Goal: Communication & Community: Ask a question

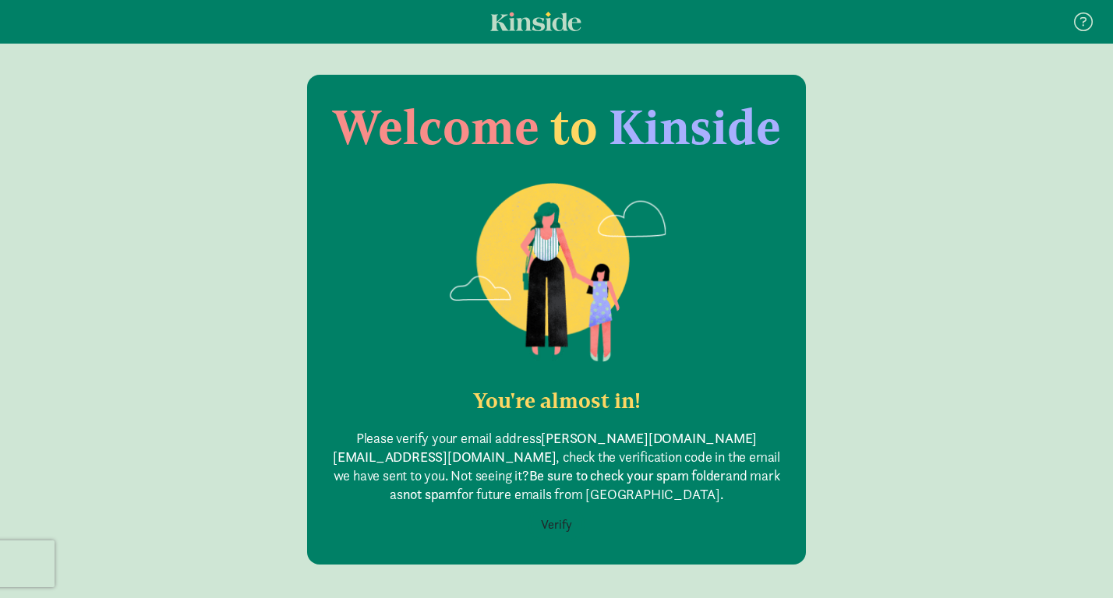
click at [562, 510] on button "Verify" at bounding box center [556, 525] width 51 height 30
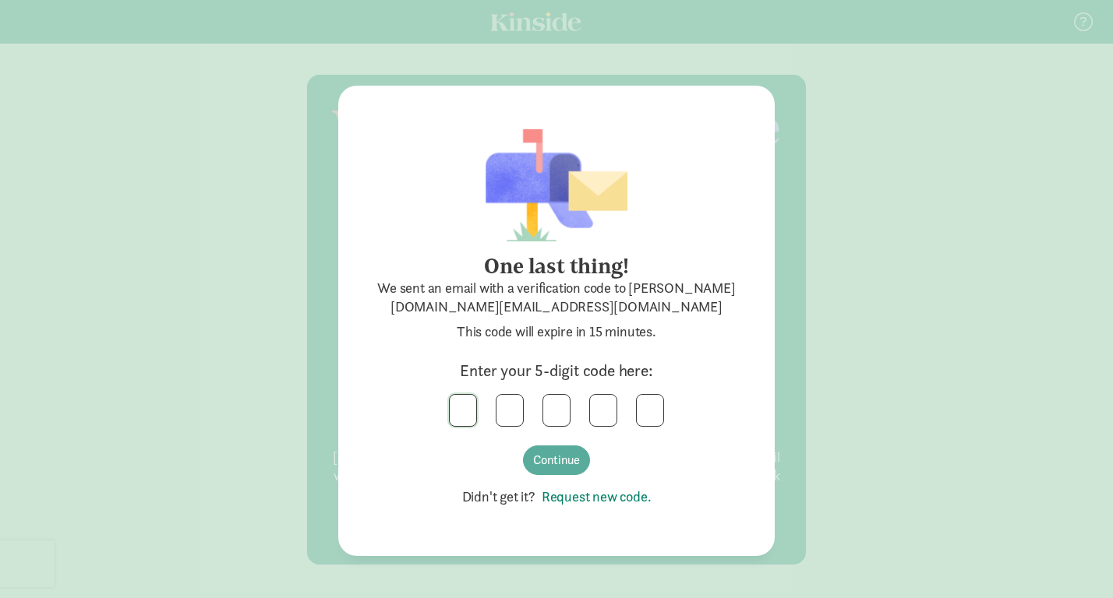
click at [452, 415] on input "text" at bounding box center [463, 410] width 26 height 31
click at [526, 473] on div "0 5 6 3 4 Continue" at bounding box center [556, 434] width 374 height 81
click at [549, 463] on button "Continue" at bounding box center [556, 461] width 67 height 30
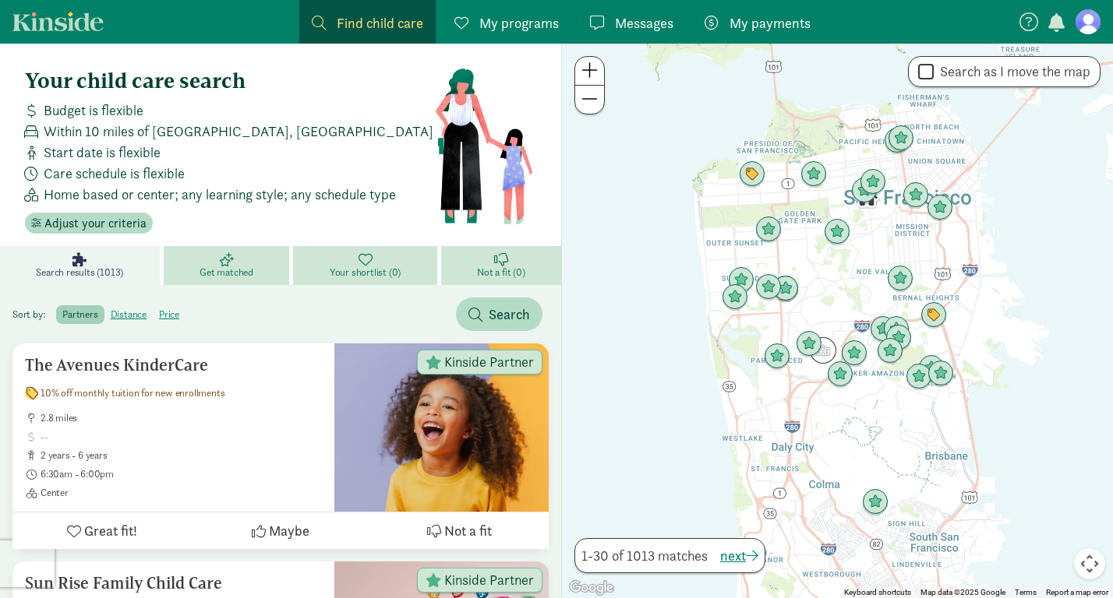
click at [97, 128] on span "Within 10 miles of San Francisco, CA" at bounding box center [239, 131] width 390 height 21
click at [95, 224] on span "Adjust your criteria" at bounding box center [95, 223] width 102 height 19
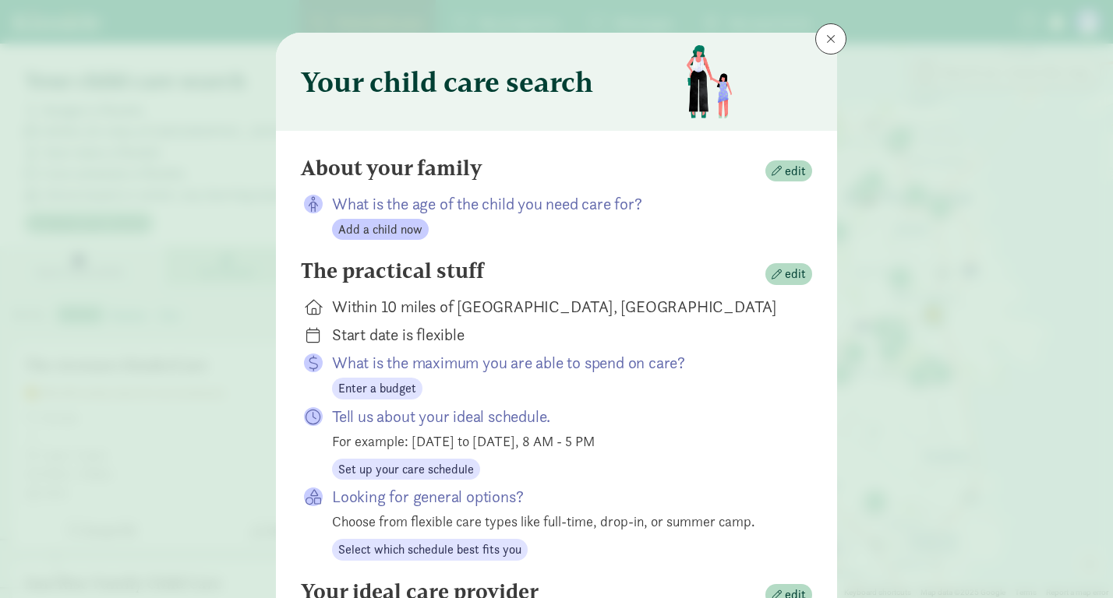
scroll to position [48, 0]
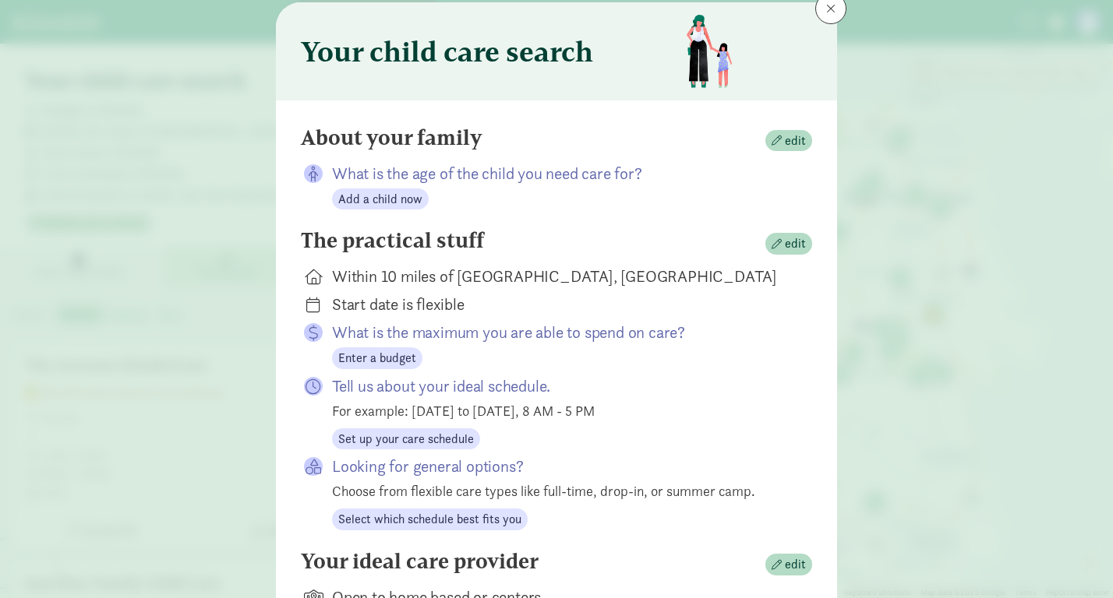
click at [395, 274] on div "Within 10 miles of San Francisco, CA" at bounding box center [559, 277] width 455 height 22
click at [789, 241] on span "edit" at bounding box center [795, 244] width 21 height 19
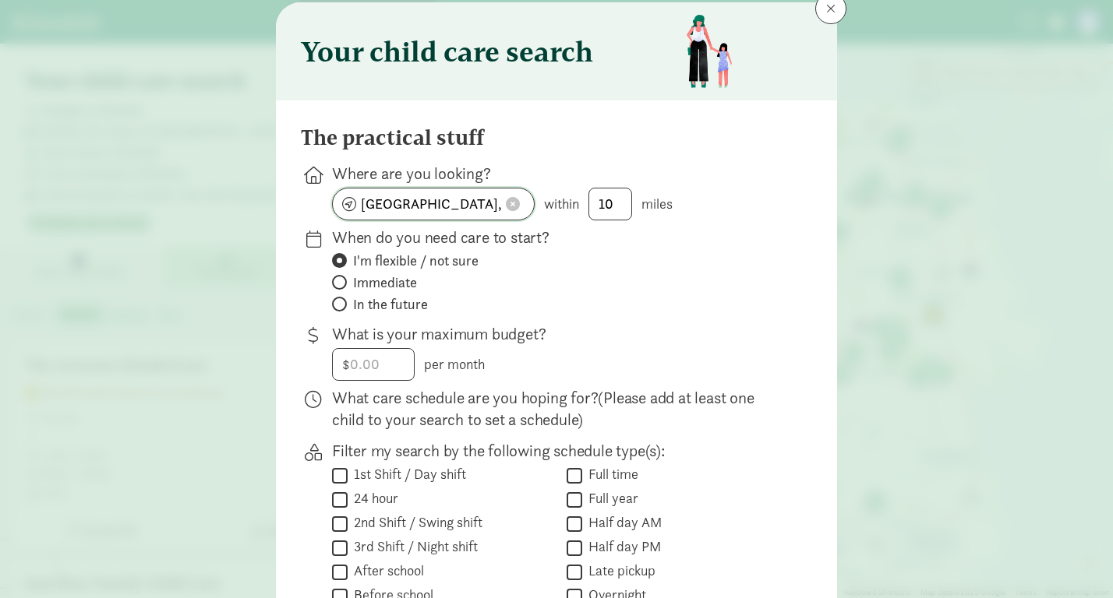
click at [521, 203] on button at bounding box center [512, 204] width 23 height 16
click at [404, 199] on input at bounding box center [433, 204] width 201 height 31
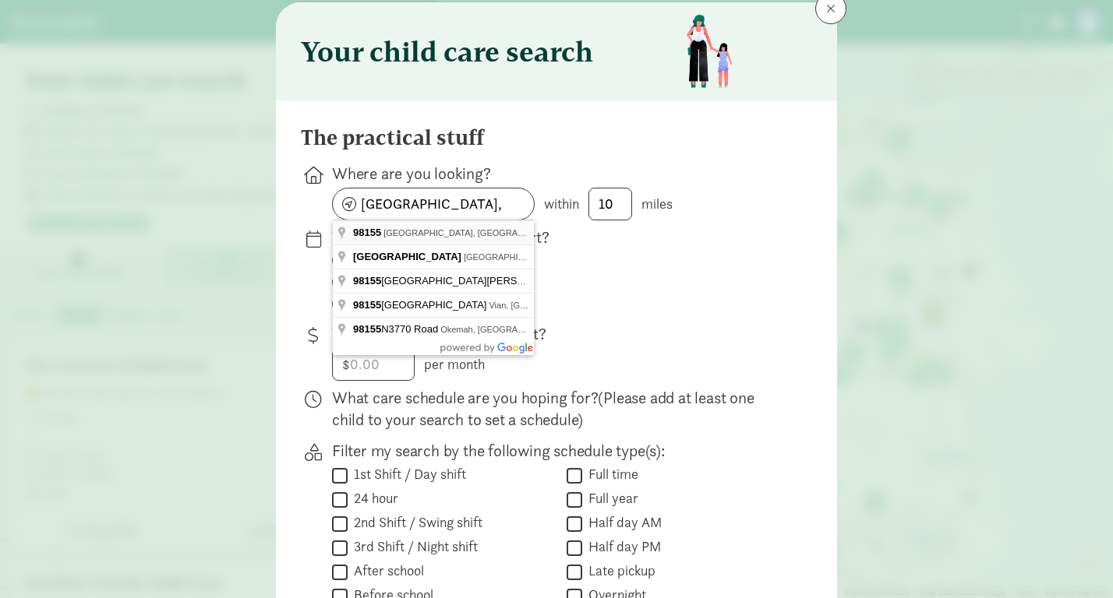
type input "Shoreline, WA 98155, USA"
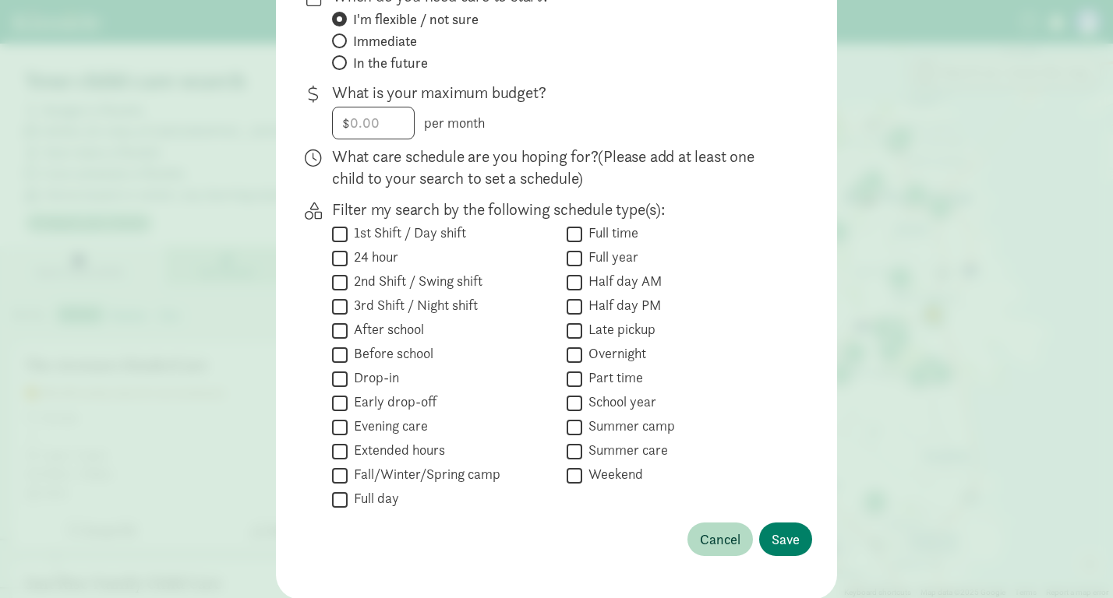
scroll to position [291, 0]
click at [791, 542] on span "Save" at bounding box center [785, 538] width 28 height 21
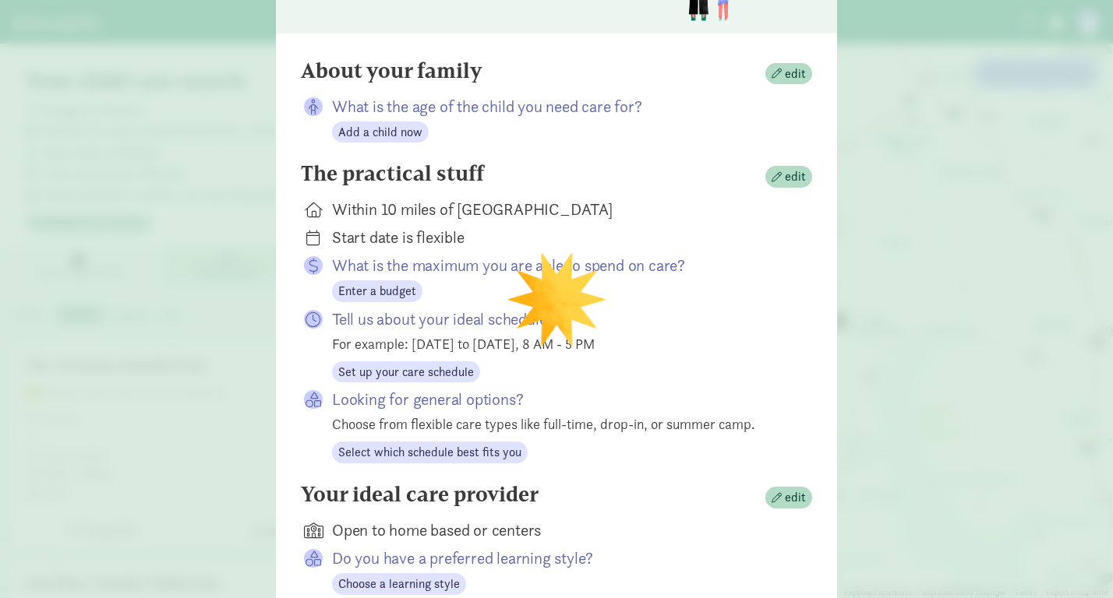
scroll to position [106, 0]
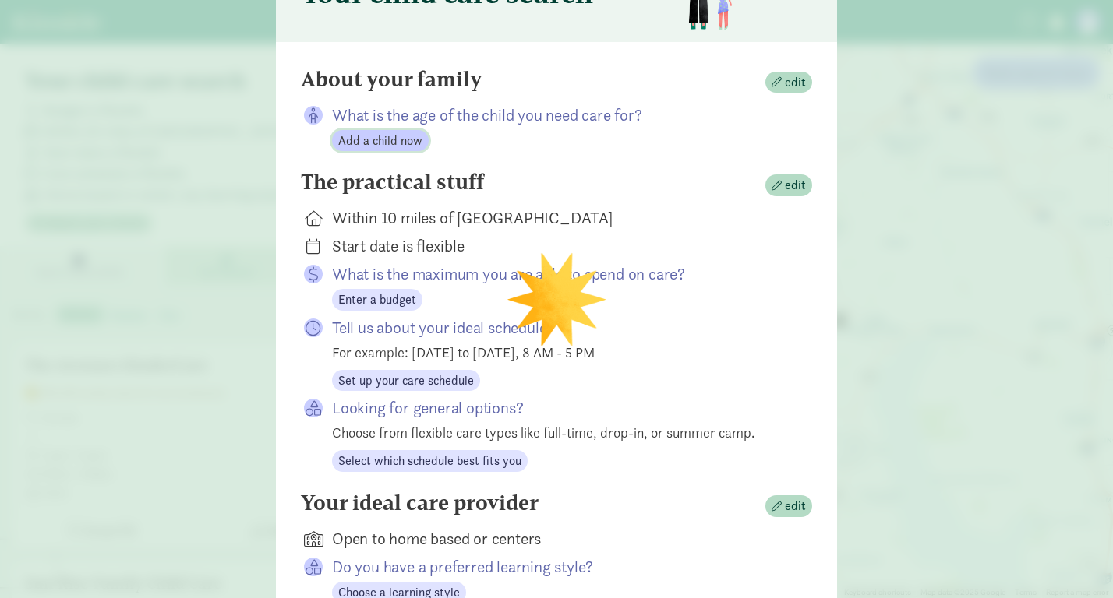
click at [390, 147] on span "Add a child now" at bounding box center [380, 141] width 84 height 19
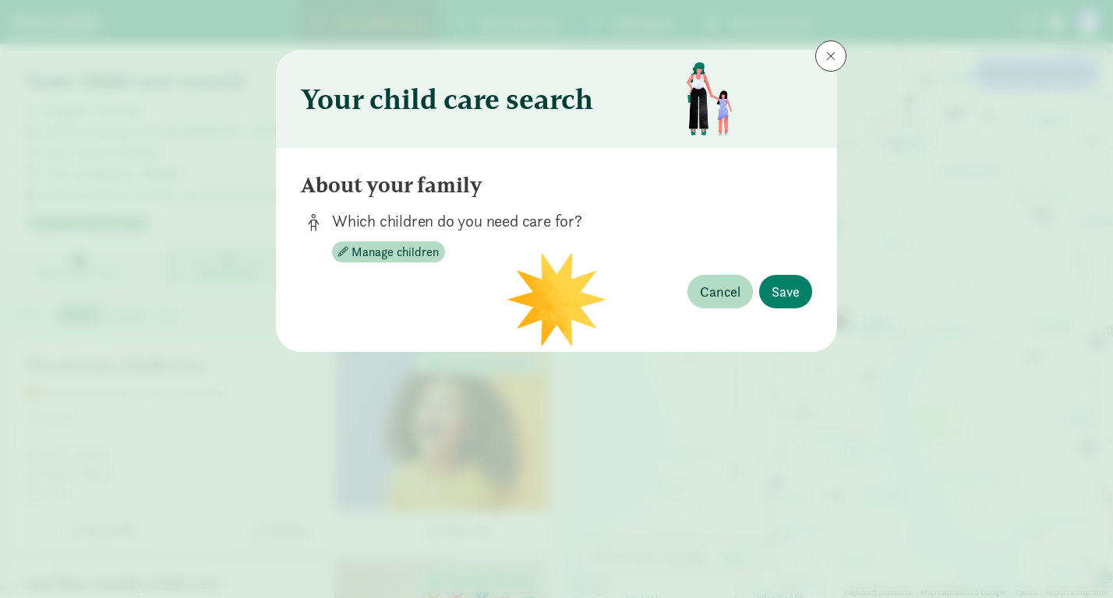
scroll to position [0, 0]
click at [423, 251] on span "Manage children" at bounding box center [394, 252] width 87 height 19
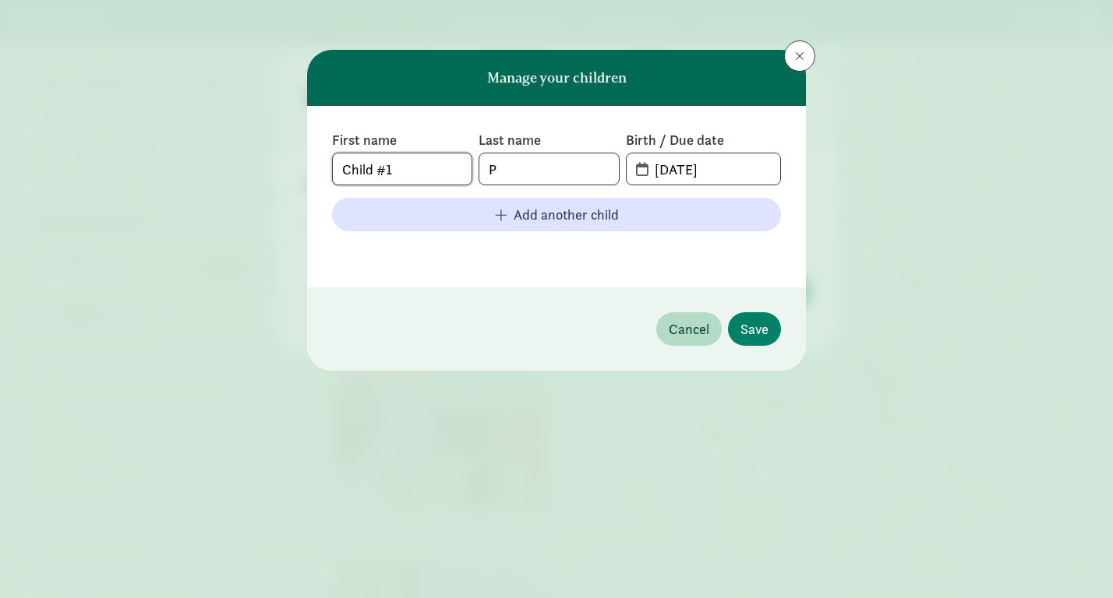
click at [417, 170] on input "Child #1" at bounding box center [402, 169] width 139 height 31
drag, startPoint x: 417, startPoint y: 170, endPoint x: 295, endPoint y: 169, distance: 122.4
click at [295, 169] on div "Manage your children First name Child #1 Last name P Birth / Due date 09-01-202…" at bounding box center [556, 299] width 1113 height 598
type input "A"
click at [531, 170] on input "P" at bounding box center [548, 169] width 139 height 31
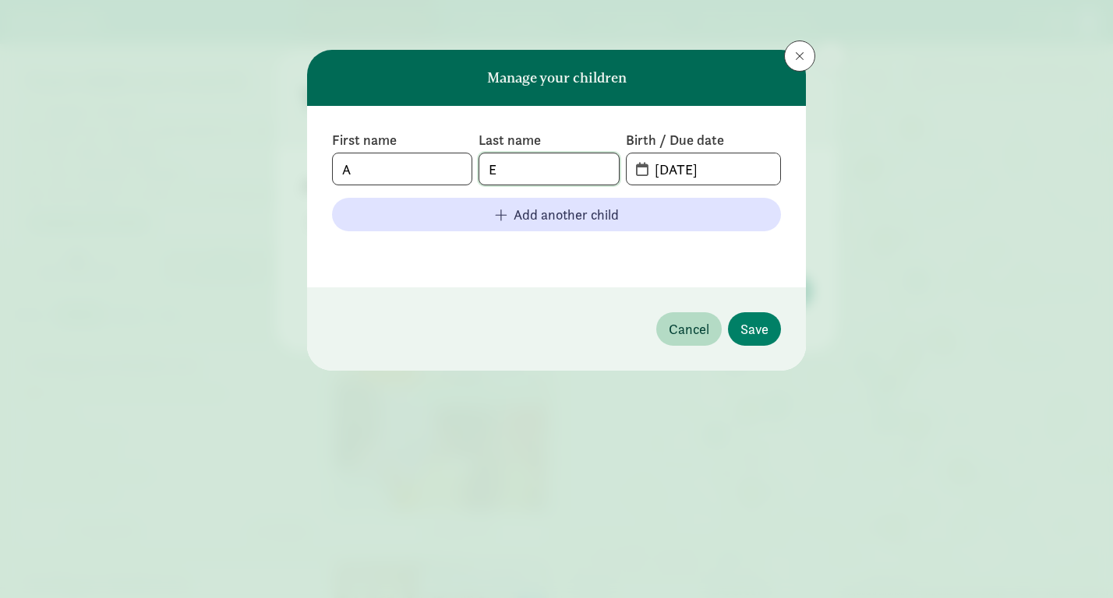
type input "E"
click at [719, 164] on input "09-01-2025" at bounding box center [712, 169] width 135 height 31
click at [666, 169] on input "09-01-2025" at bounding box center [712, 169] width 135 height 31
type input "08-20-2021"
click at [759, 330] on span "Save" at bounding box center [754, 329] width 28 height 21
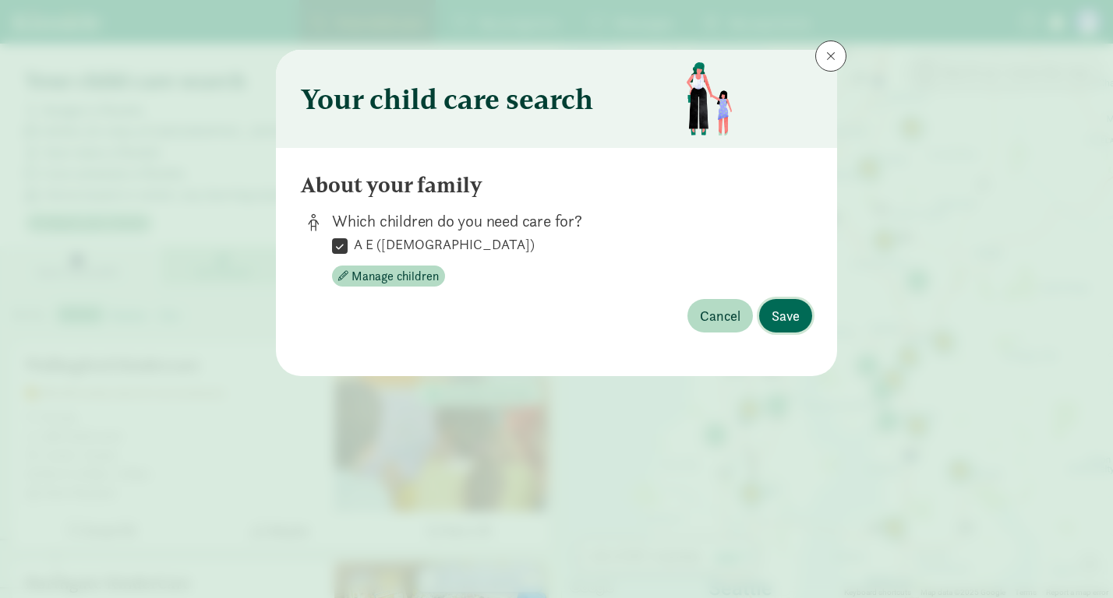
click at [796, 311] on span "Save" at bounding box center [785, 315] width 28 height 21
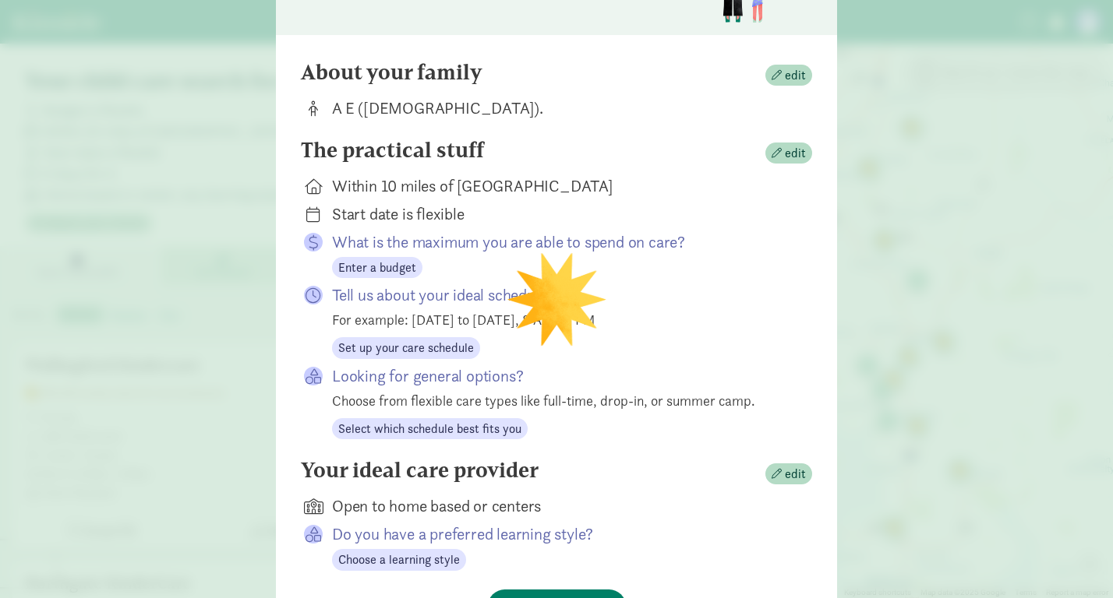
scroll to position [211, 0]
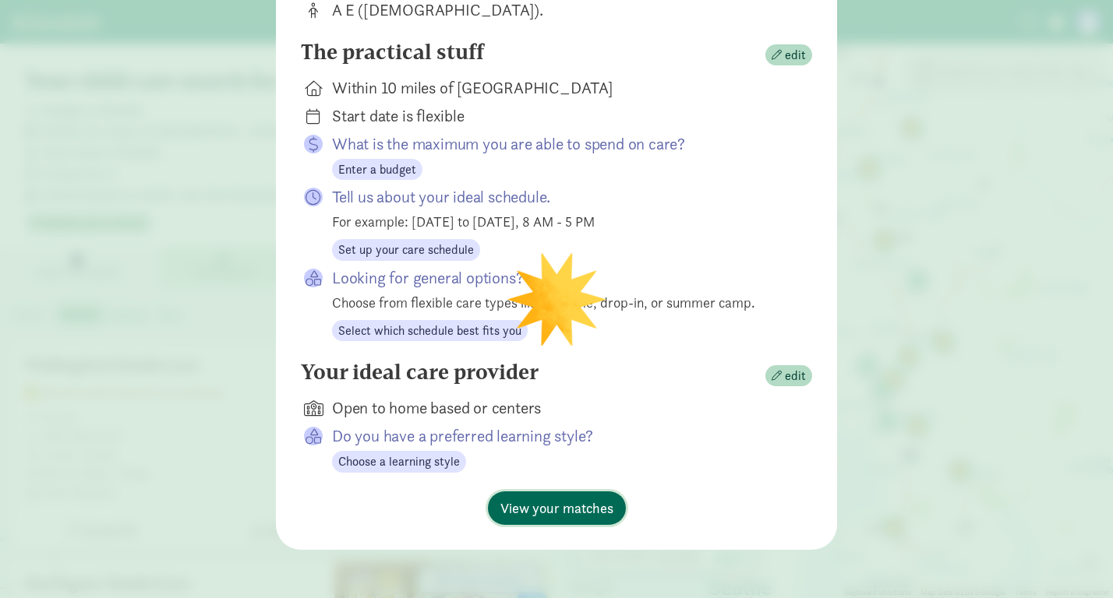
click at [534, 514] on span "View your matches" at bounding box center [556, 508] width 113 height 21
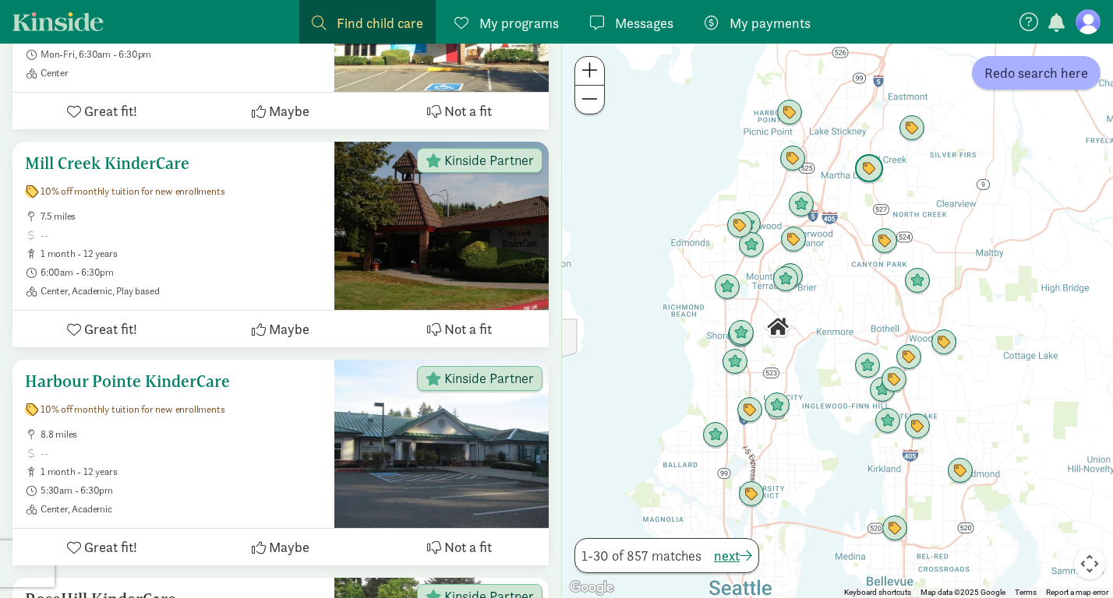
scroll to position [2389, 0]
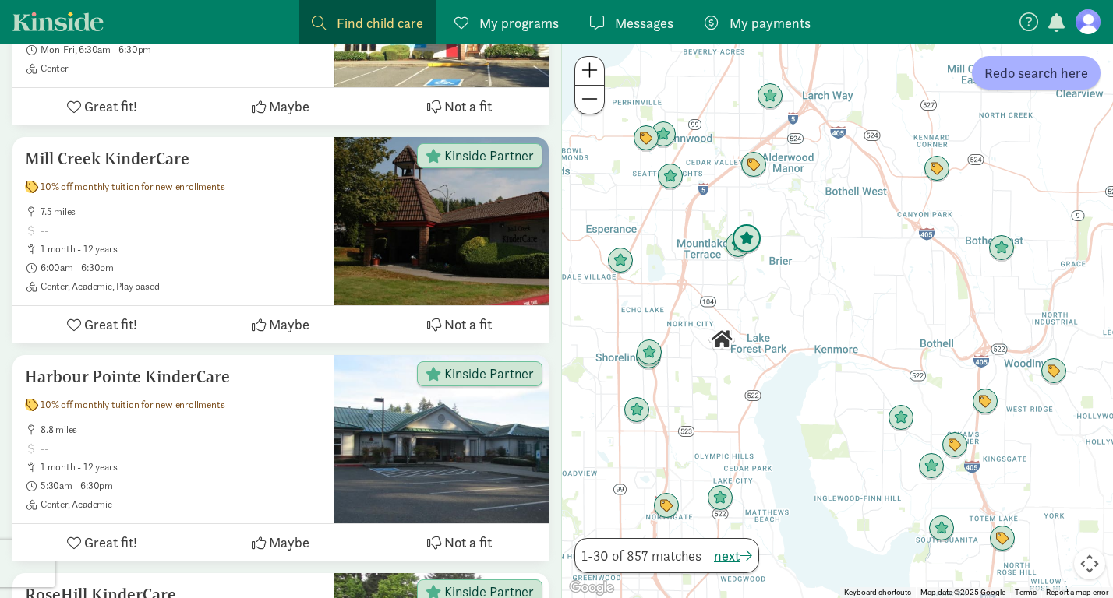
click at [751, 239] on img "Click to see details" at bounding box center [747, 239] width 30 height 30
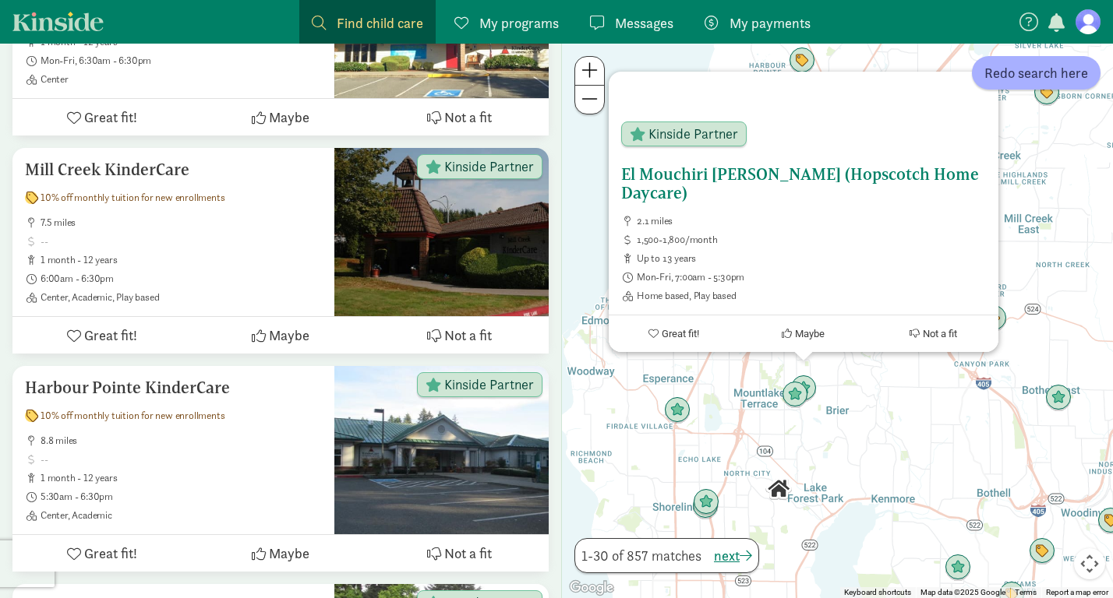
scroll to position [2377, 0]
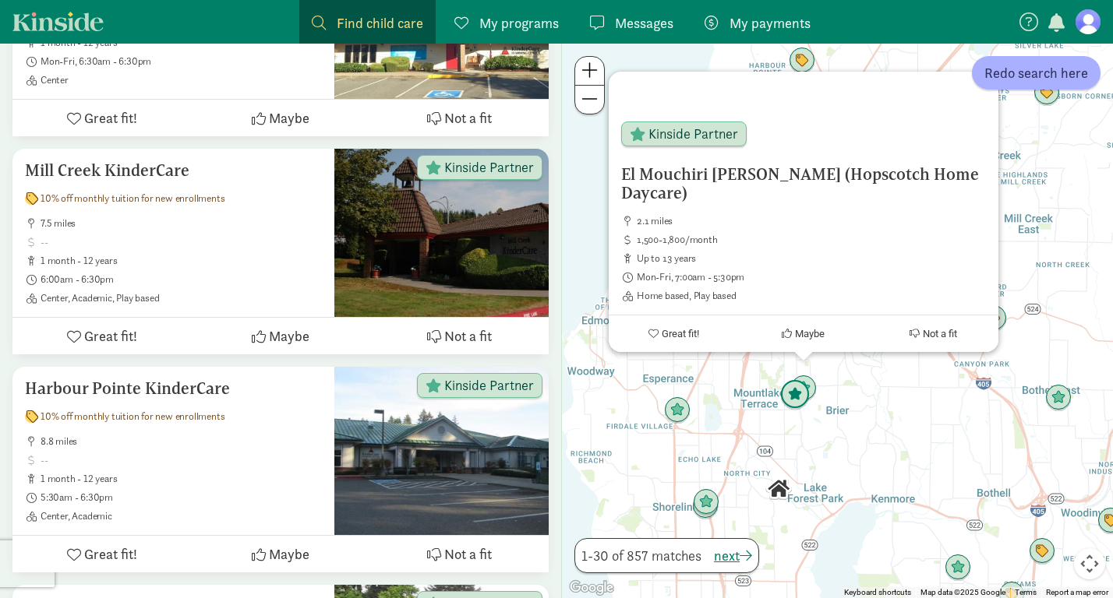
click at [792, 396] on img "Click to see details" at bounding box center [795, 395] width 30 height 30
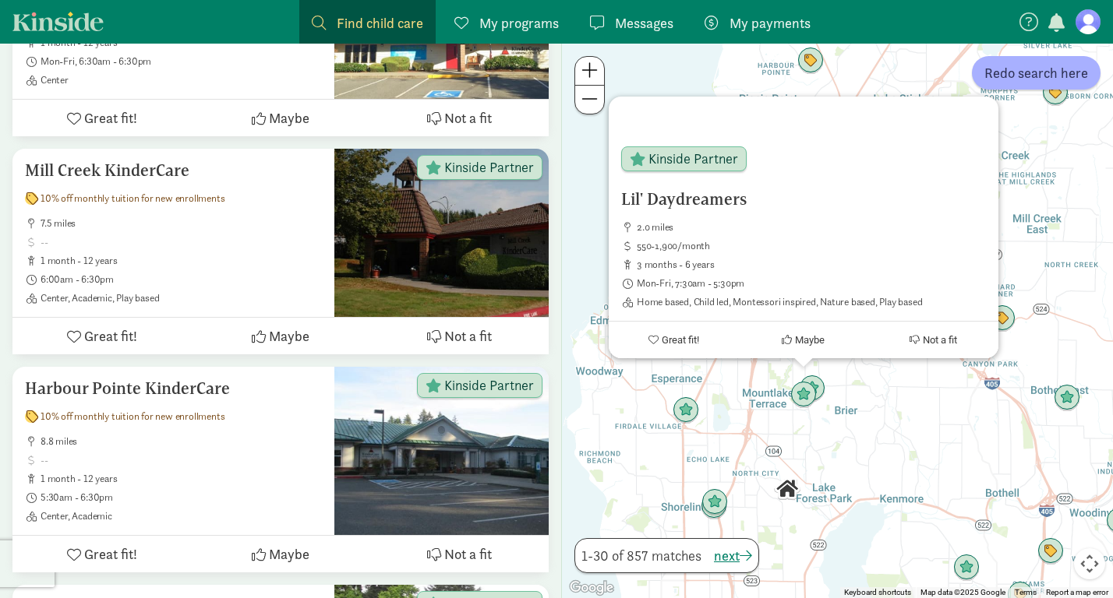
click at [832, 450] on div "To navigate, press the arrow keys. Lil' Daydreamers 2.0 miles 550-1,900/month 3…" at bounding box center [837, 321] width 551 height 555
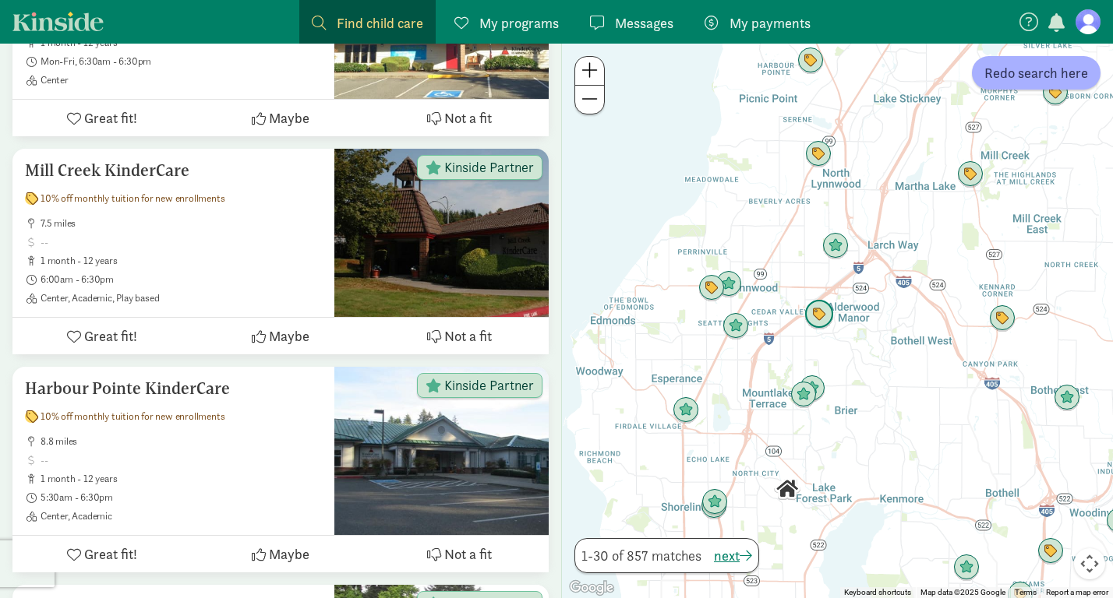
click at [820, 319] on img "Click to see details" at bounding box center [819, 315] width 30 height 30
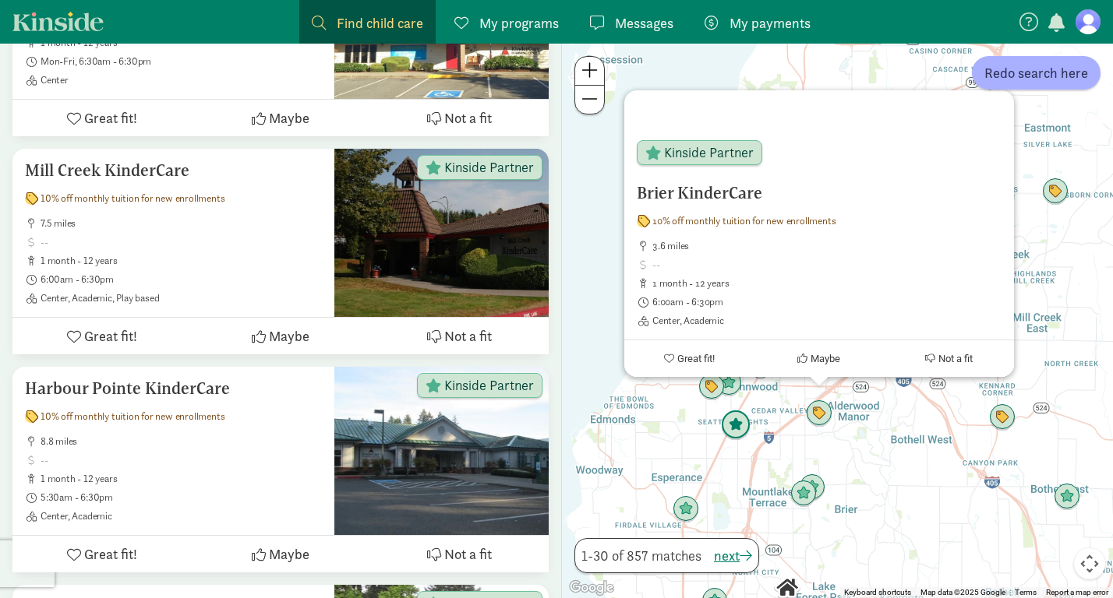
click at [742, 424] on img "Click to see details" at bounding box center [736, 426] width 30 height 30
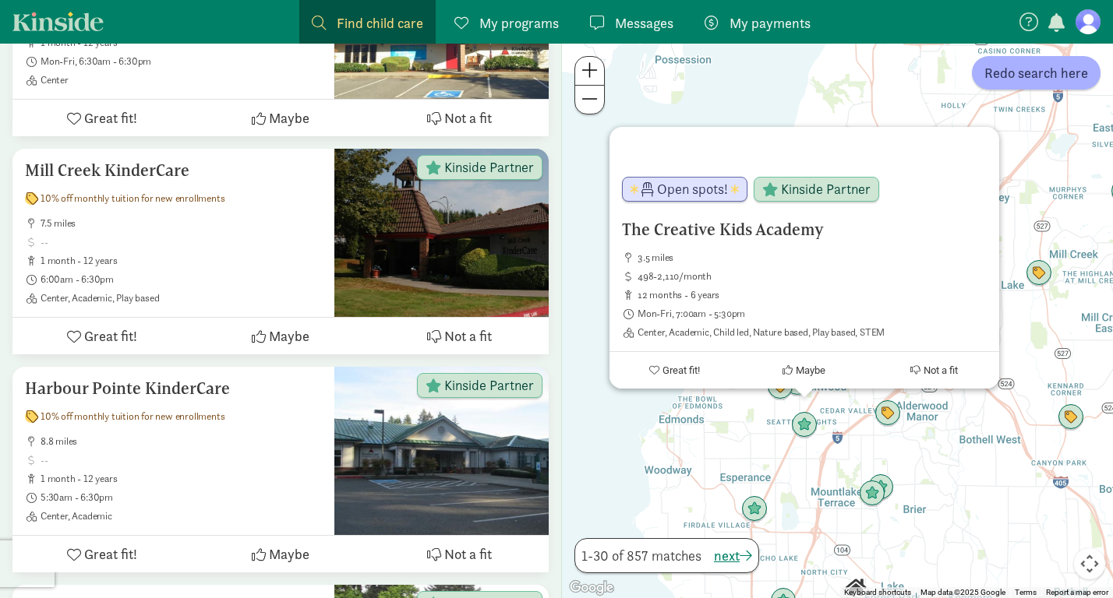
click at [952, 457] on div "To navigate, press the arrow keys. The Creative Kids Academy 3.5 miles 498-2,11…" at bounding box center [837, 321] width 551 height 555
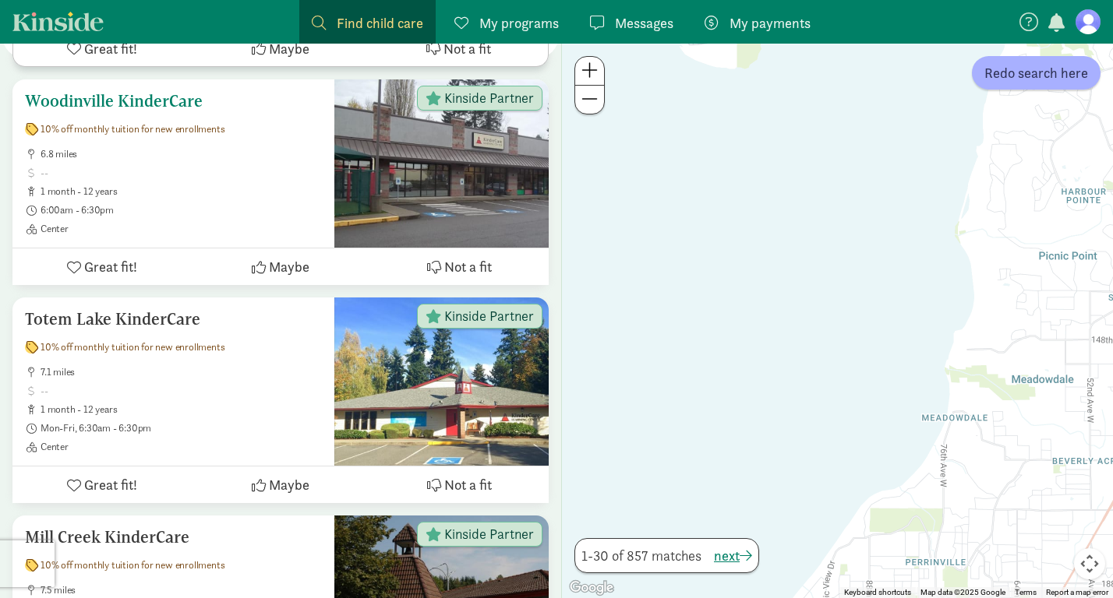
scroll to position [2009, 0]
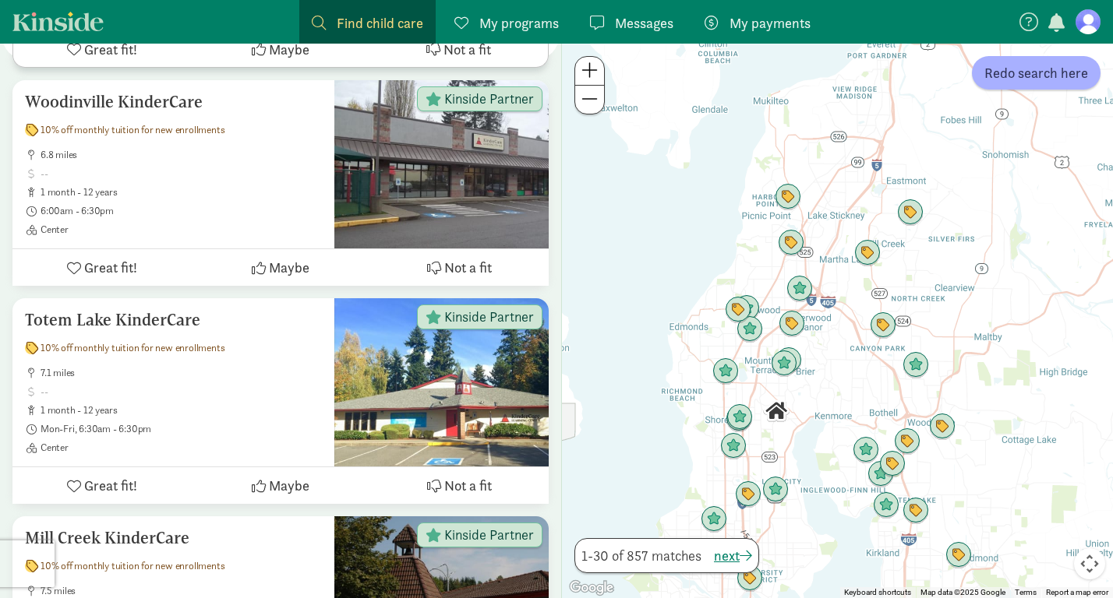
drag, startPoint x: 1036, startPoint y: 479, endPoint x: 847, endPoint y: 373, distance: 216.3
click at [847, 373] on div at bounding box center [837, 321] width 551 height 555
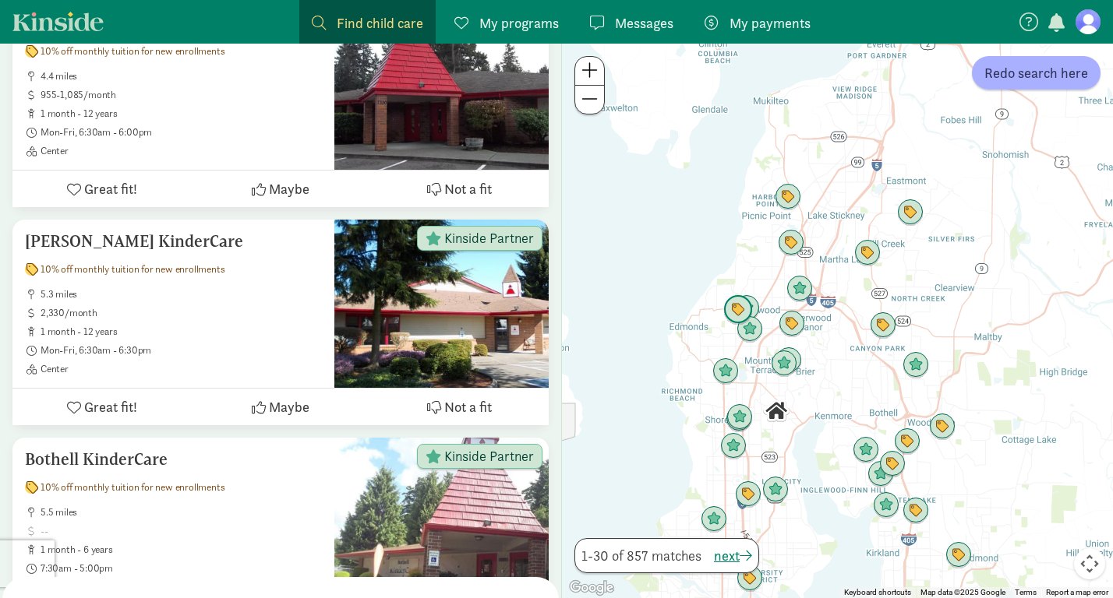
scroll to position [938, 0]
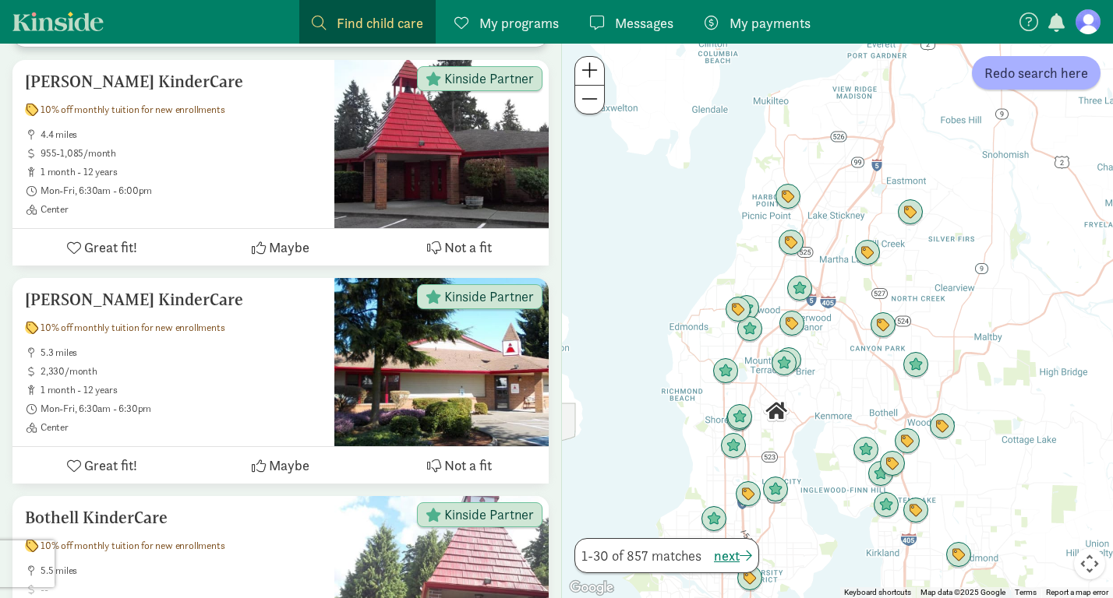
click at [334, 17] on div "Find child care Find" at bounding box center [367, 22] width 111 height 21
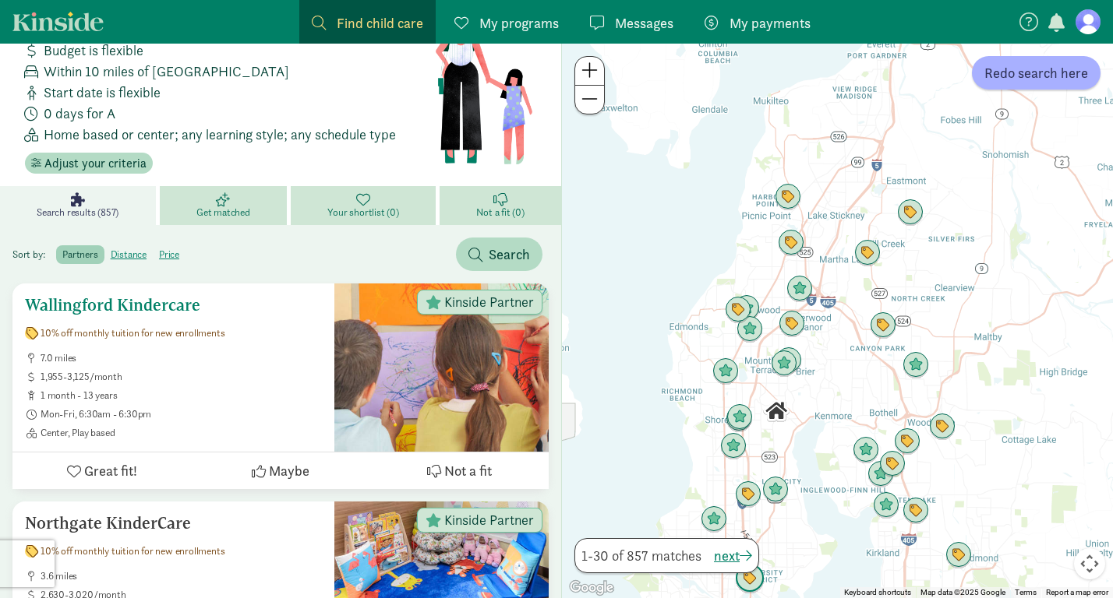
scroll to position [0, 0]
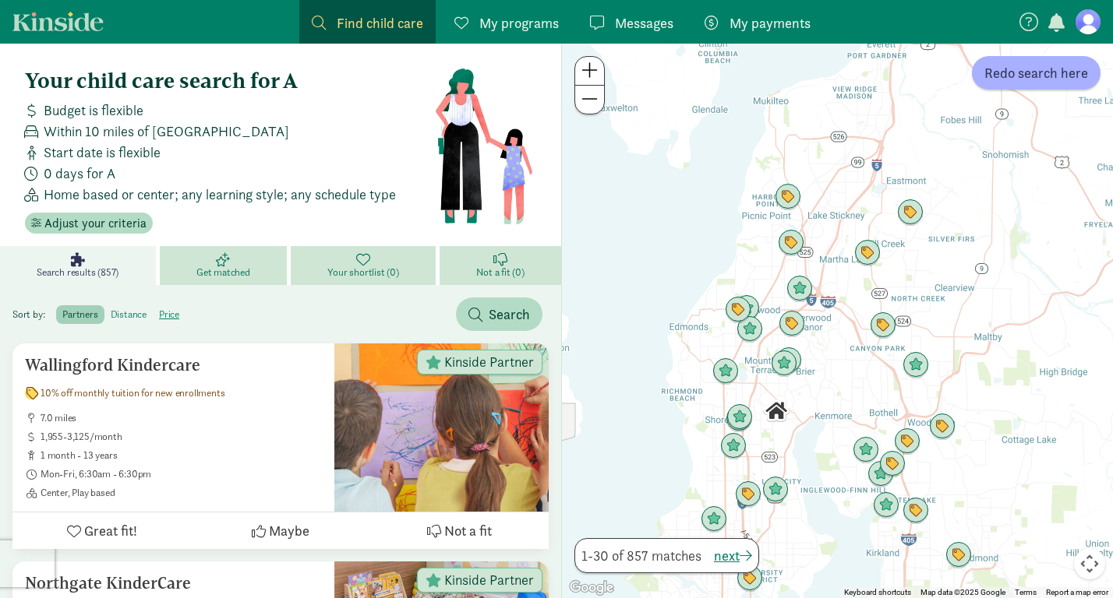
click at [153, 316] on label "distance" at bounding box center [169, 314] width 33 height 19
click at [111, 309] on input "distance" at bounding box center [111, 309] width 0 height 0
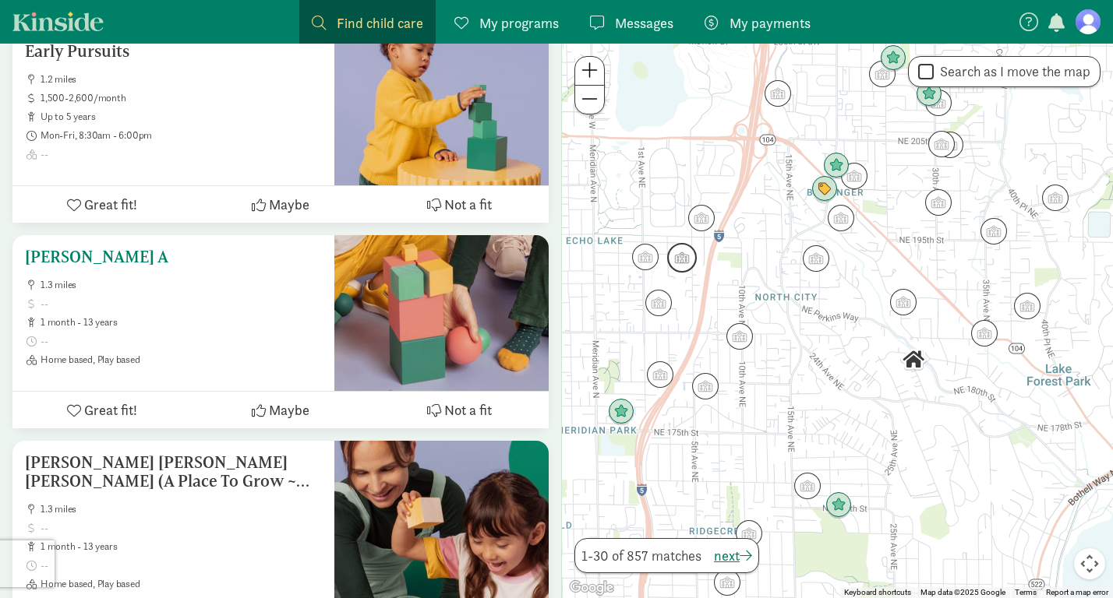
scroll to position [3846, 0]
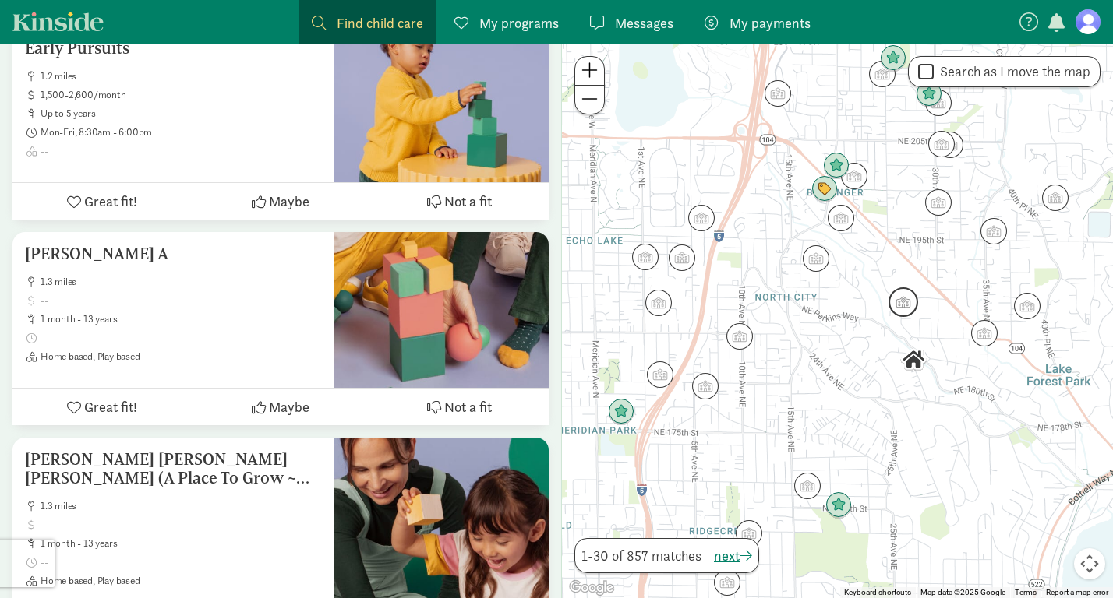
click at [902, 303] on img "Click to see details" at bounding box center [903, 303] width 30 height 30
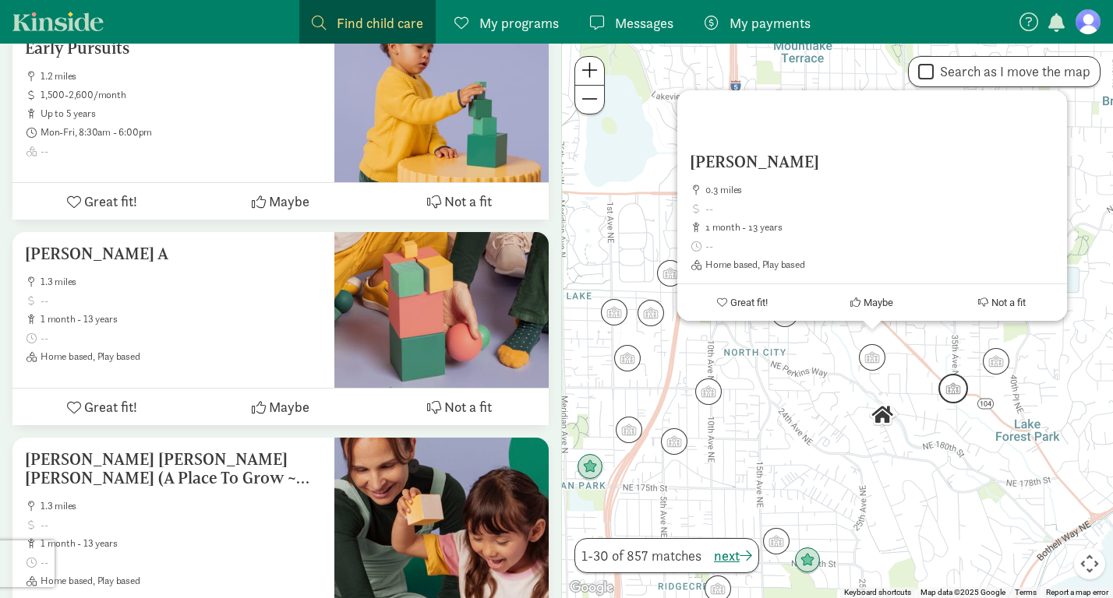
click at [954, 385] on img "Click to see details" at bounding box center [953, 389] width 30 height 30
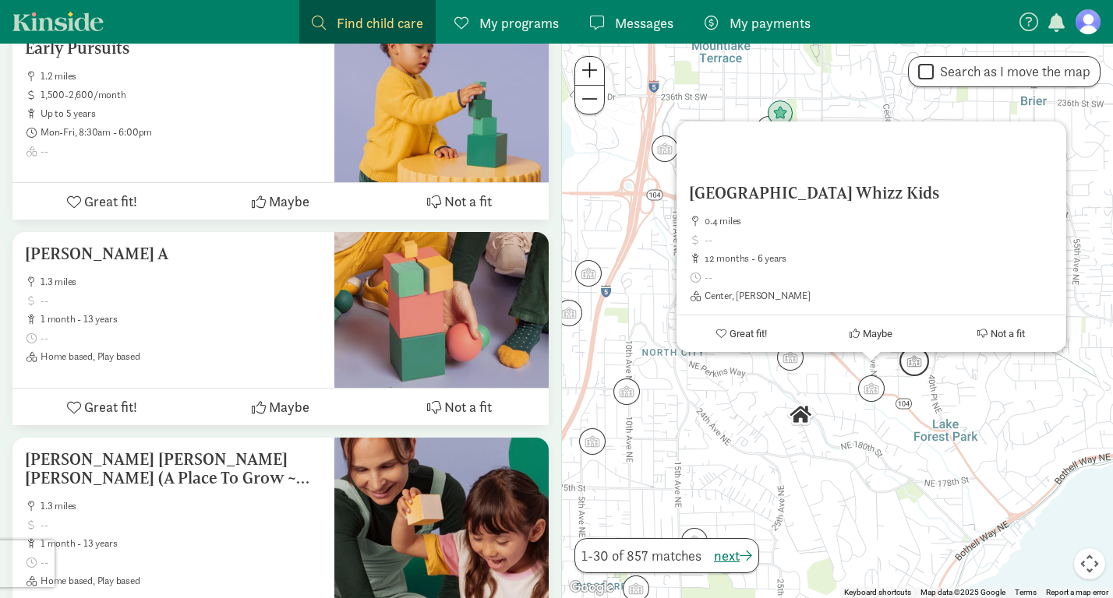
click at [919, 365] on img "Click to see details" at bounding box center [914, 362] width 30 height 30
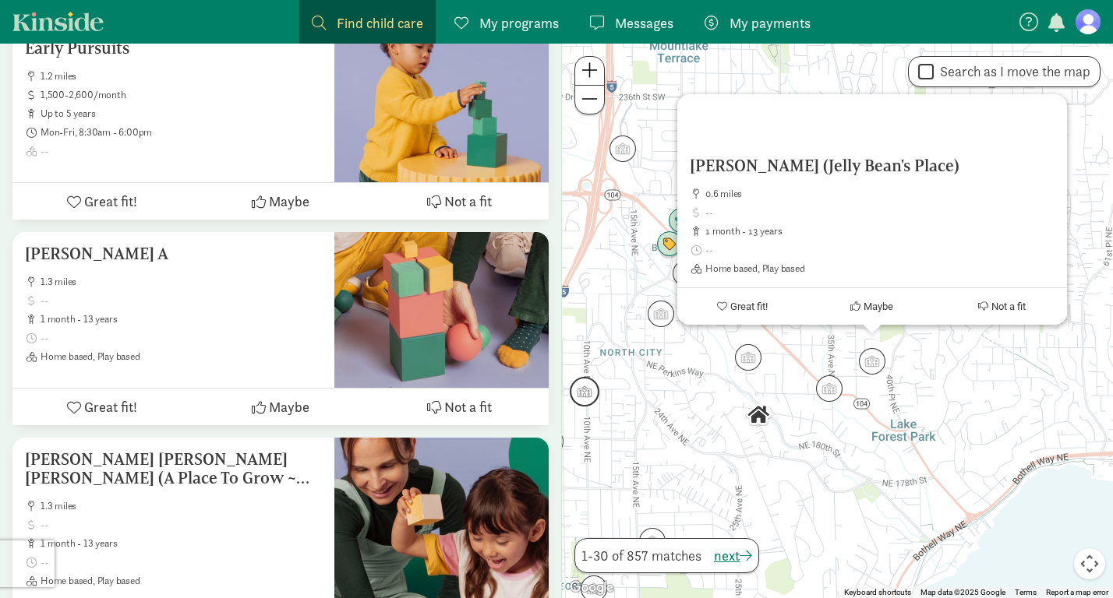
click at [594, 394] on img "Click to see details" at bounding box center [585, 392] width 30 height 30
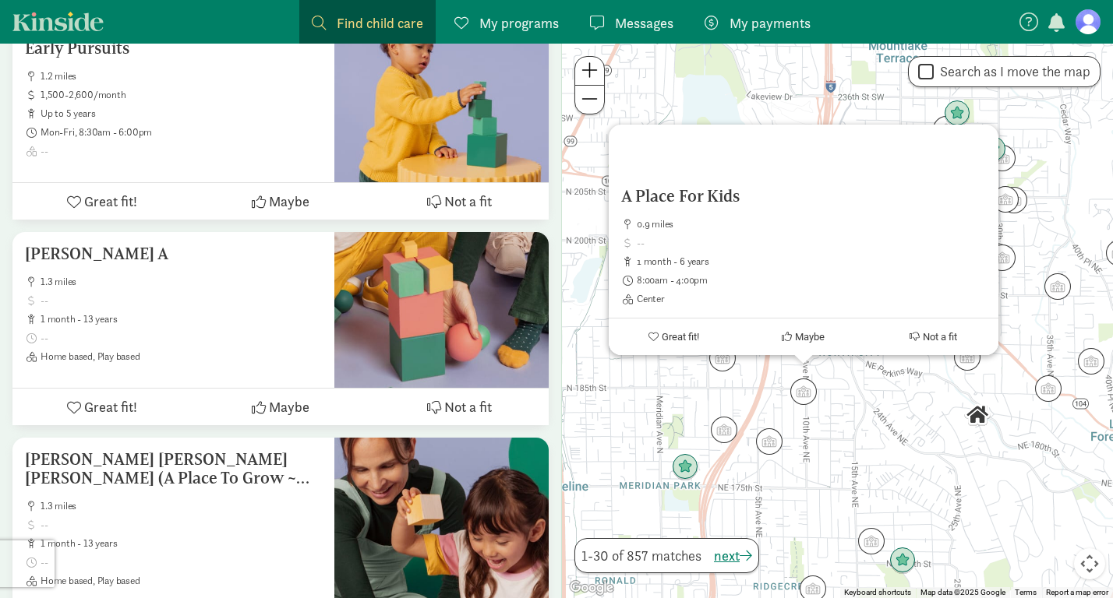
click at [870, 423] on div "A Place For Kids 0.9 miles 1 month - 6 years 8:00am - 4:00pm Center Great fit! …" at bounding box center [837, 321] width 551 height 555
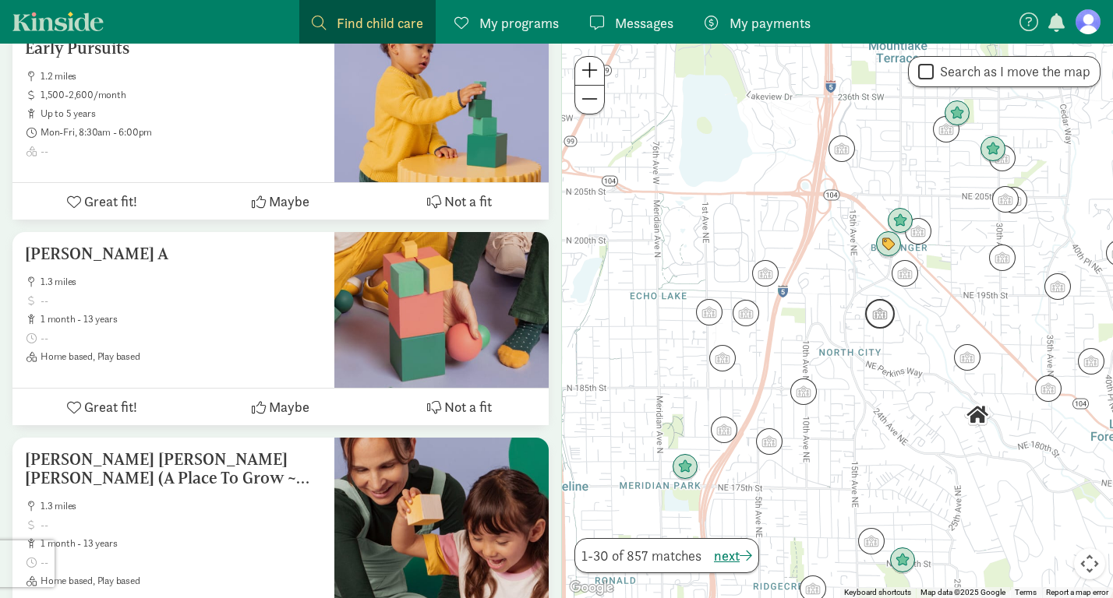
click at [882, 316] on img "Click to see details" at bounding box center [880, 314] width 30 height 30
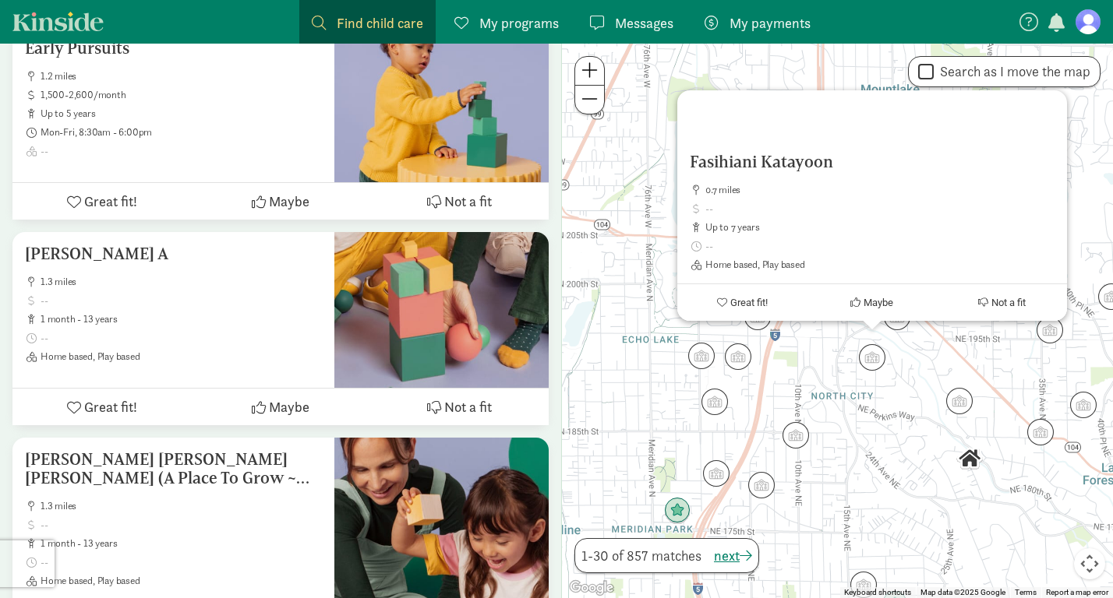
click at [922, 362] on div "Fasihiani Katayoon 0.7 miles up to 7 years Home based, Play based Great fit! Ma…" at bounding box center [837, 321] width 551 height 555
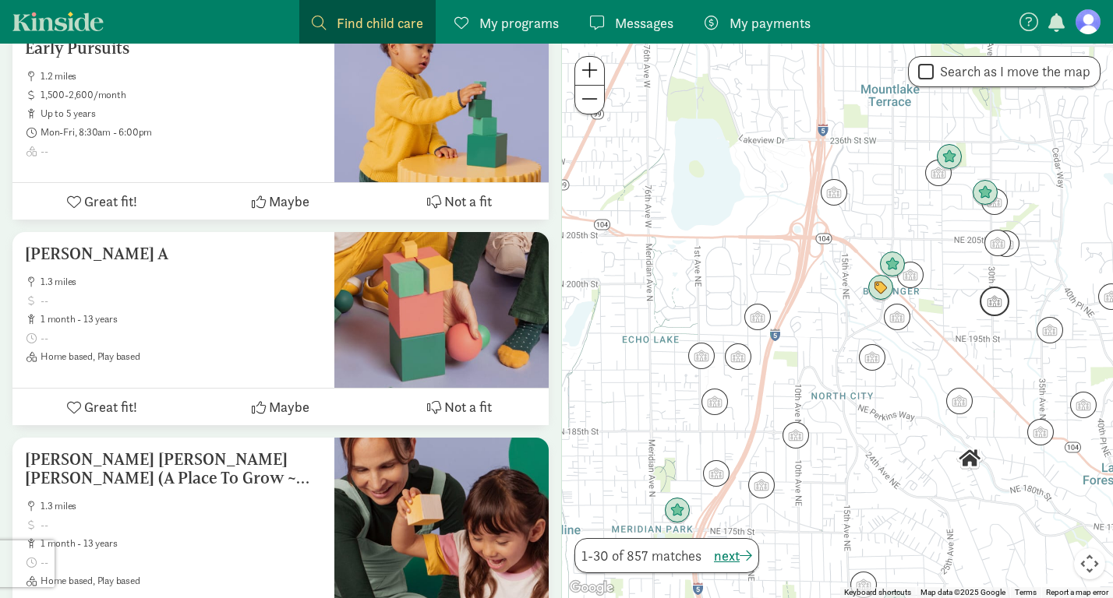
click at [997, 305] on img "Click to see details" at bounding box center [995, 302] width 30 height 30
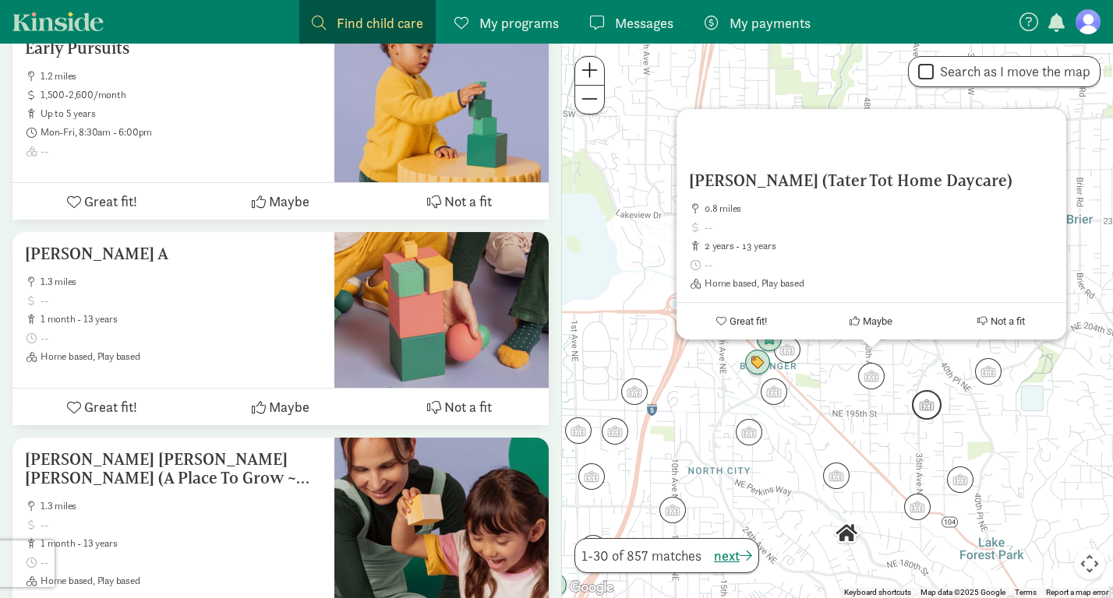
click at [924, 419] on img "Click to see details" at bounding box center [927, 405] width 30 height 30
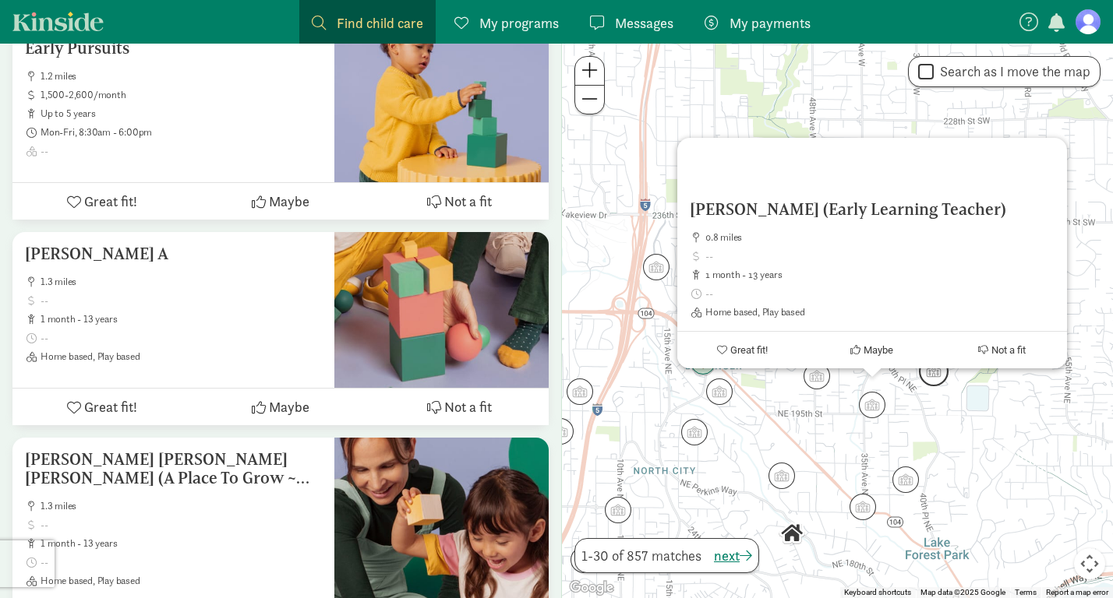
click at [932, 375] on img "Click to see details" at bounding box center [934, 372] width 30 height 30
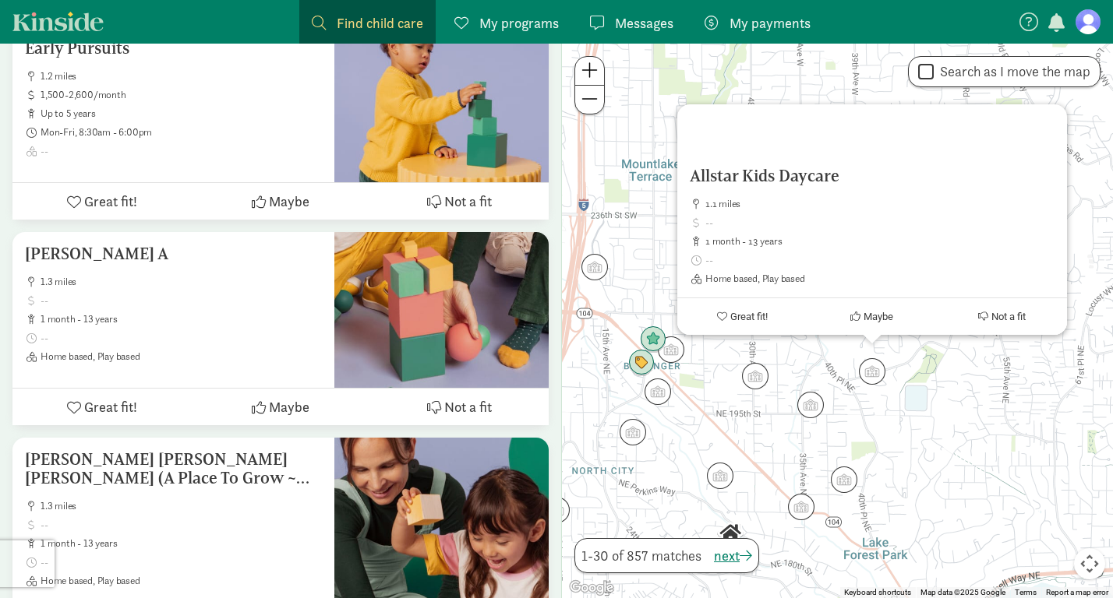
click at [919, 420] on div "To navigate, press the arrow keys. Allstar Kids Daycare 1.1 miles 1 month - 13 …" at bounding box center [837, 321] width 551 height 555
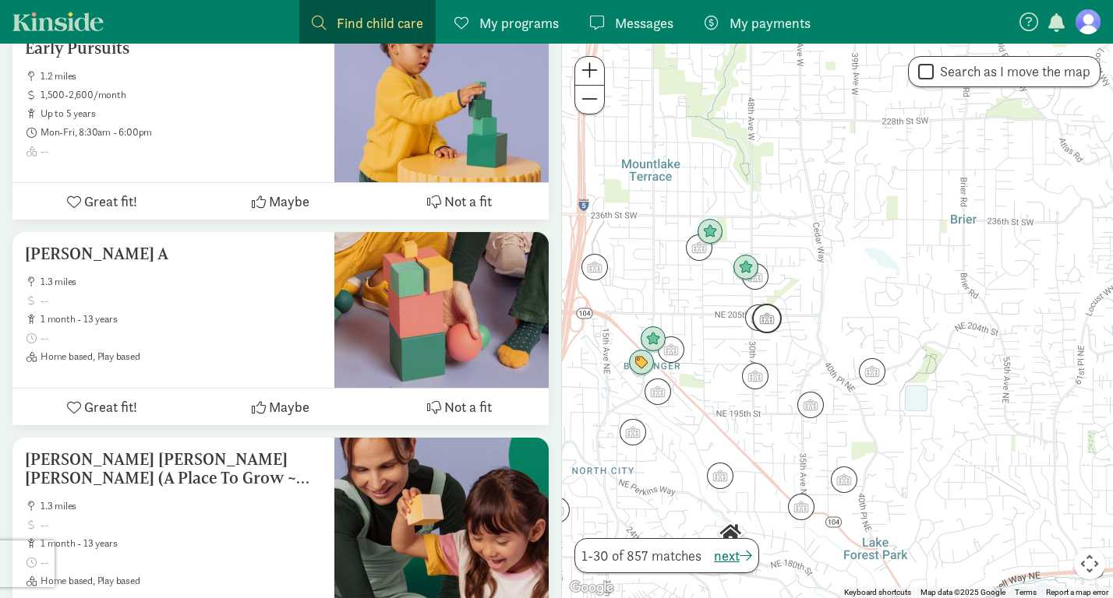
click at [775, 323] on img "Click to see details" at bounding box center [767, 319] width 30 height 30
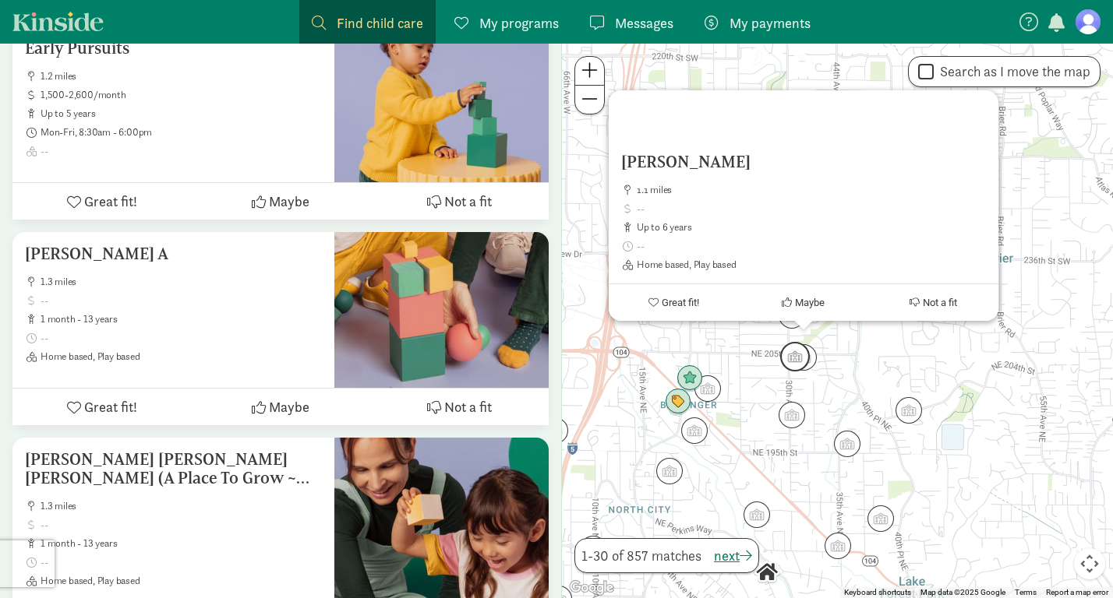
click at [788, 362] on img "Click to see details" at bounding box center [795, 357] width 30 height 30
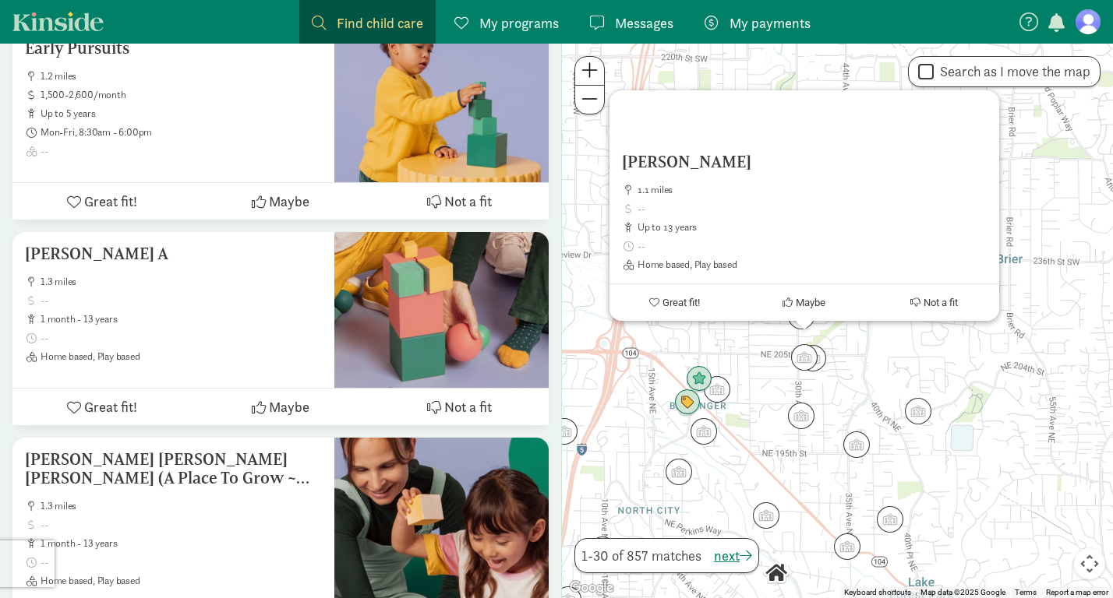
click at [859, 357] on div "To navigate, press the arrow keys. Stephen Sylvia 1.1 miles up to 13 years Home…" at bounding box center [837, 321] width 551 height 555
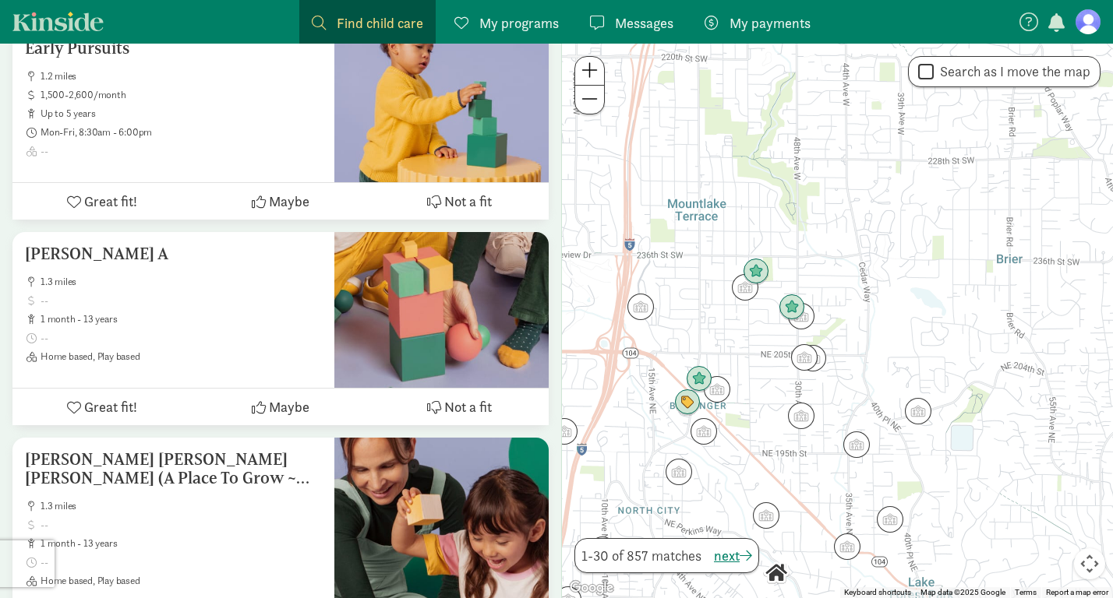
click at [802, 330] on div at bounding box center [837, 321] width 551 height 555
click at [807, 320] on img "Click to see details" at bounding box center [801, 317] width 30 height 30
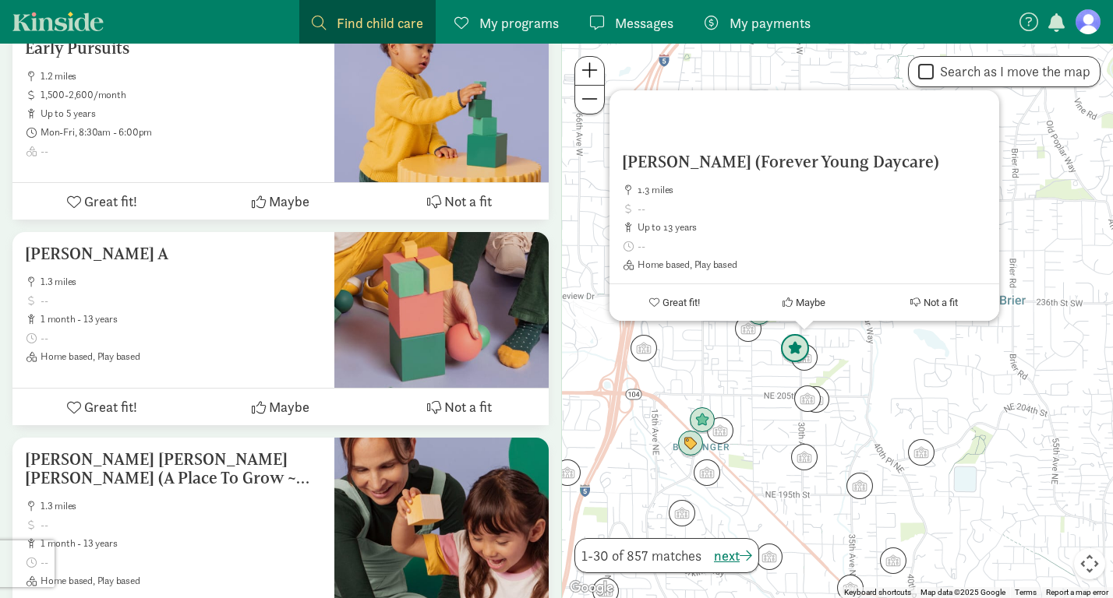
click at [792, 348] on img "Click to see details" at bounding box center [795, 349] width 30 height 30
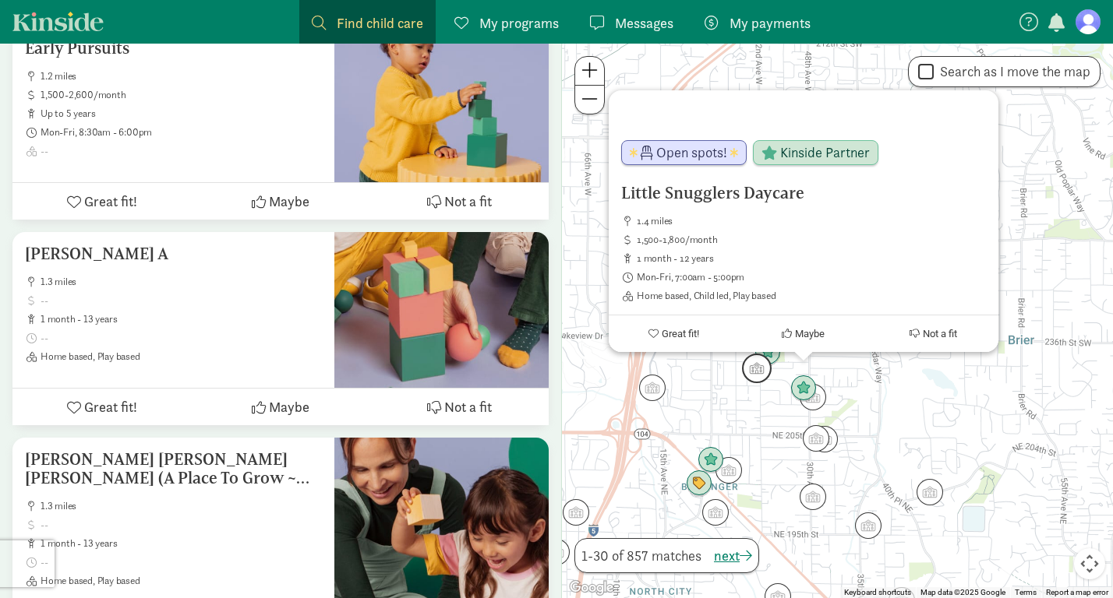
click at [769, 356] on img "Click to see details" at bounding box center [757, 369] width 30 height 30
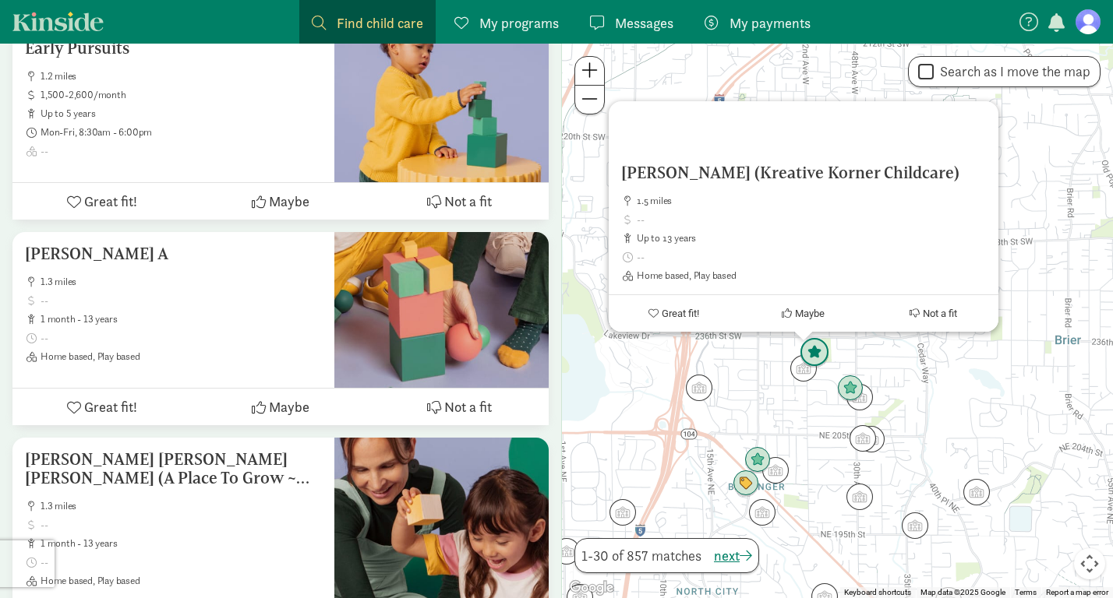
click at [810, 358] on img "Click to see details" at bounding box center [815, 353] width 30 height 30
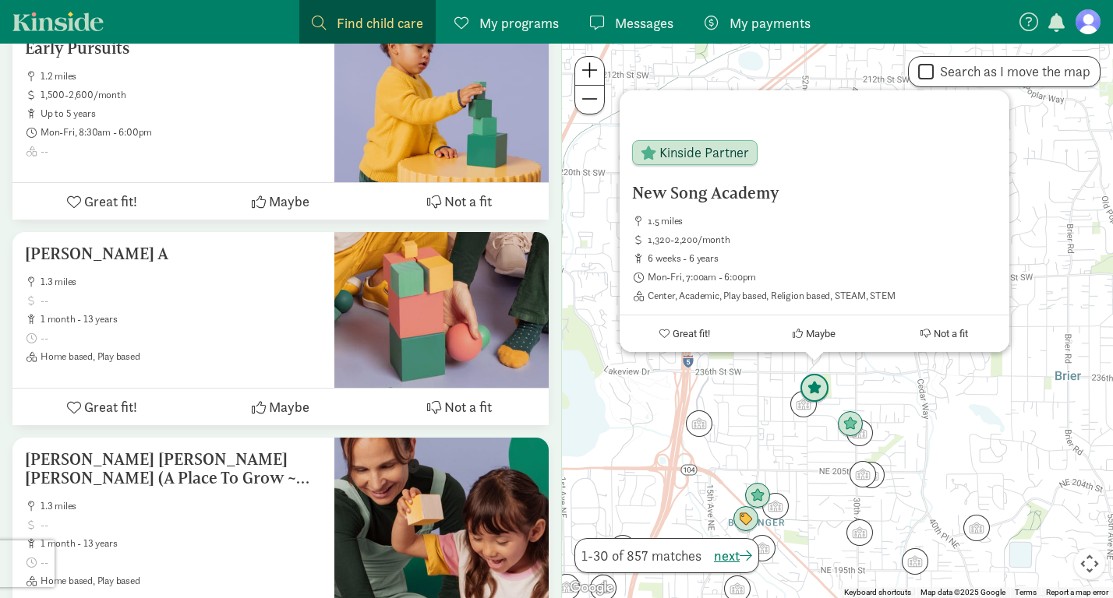
click at [807, 403] on img "Click to see details" at bounding box center [815, 389] width 30 height 30
click at [803, 408] on img "Click to see details" at bounding box center [804, 405] width 30 height 30
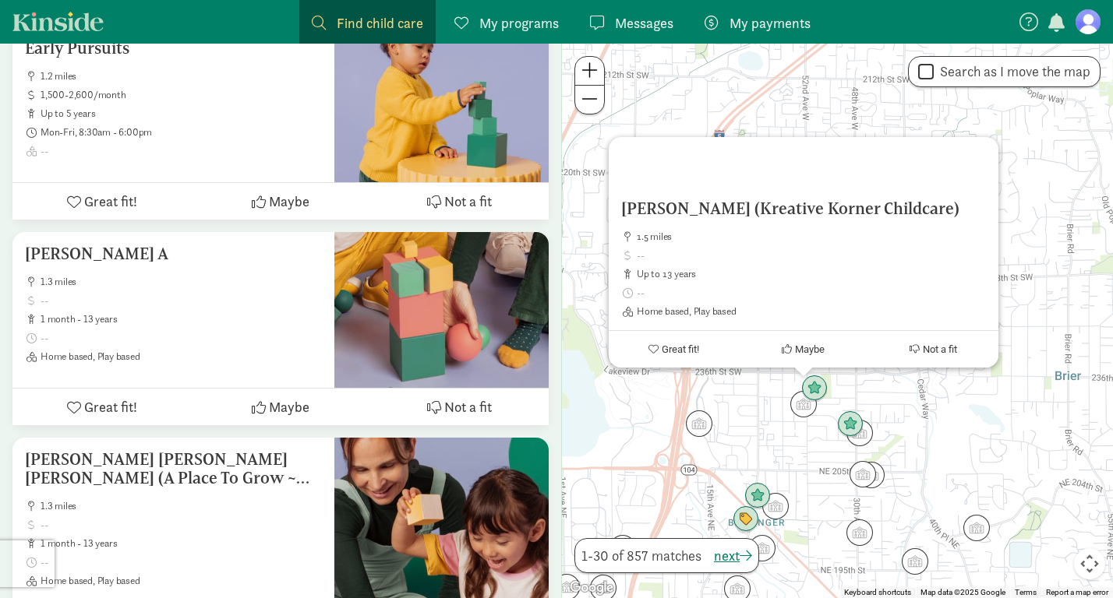
click at [71, 18] on link "Kinside" at bounding box center [57, 21] width 91 height 19
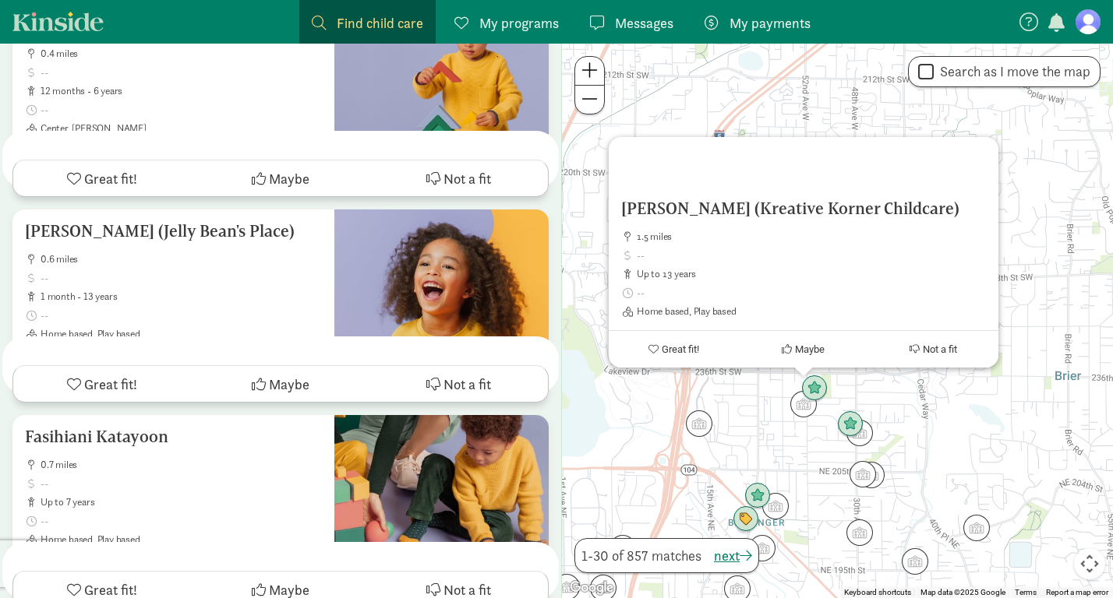
scroll to position [0, 0]
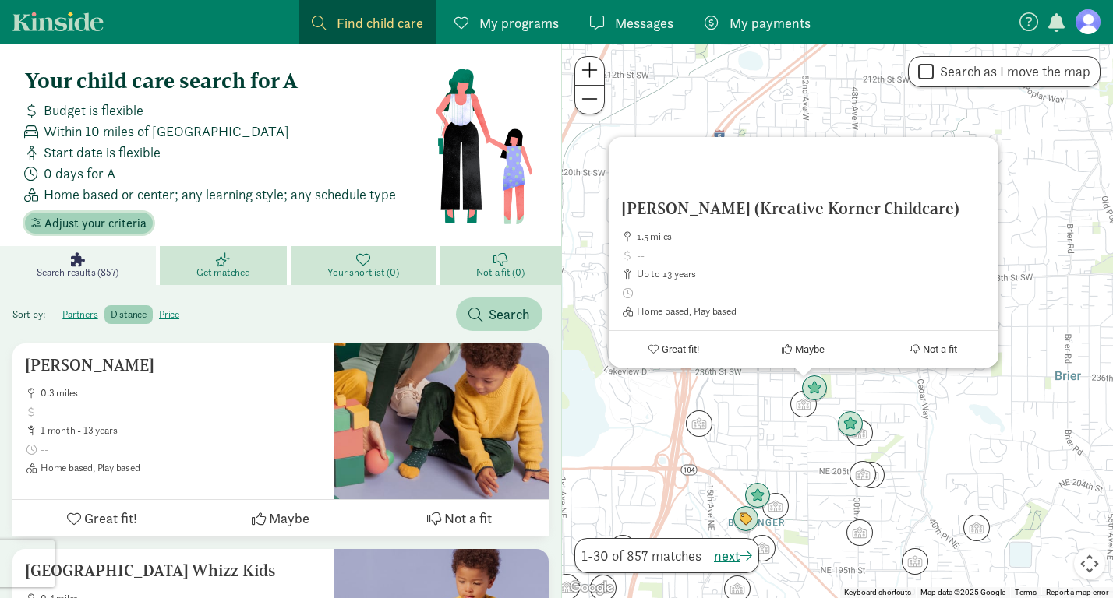
click at [115, 219] on span "Adjust your criteria" at bounding box center [95, 223] width 102 height 19
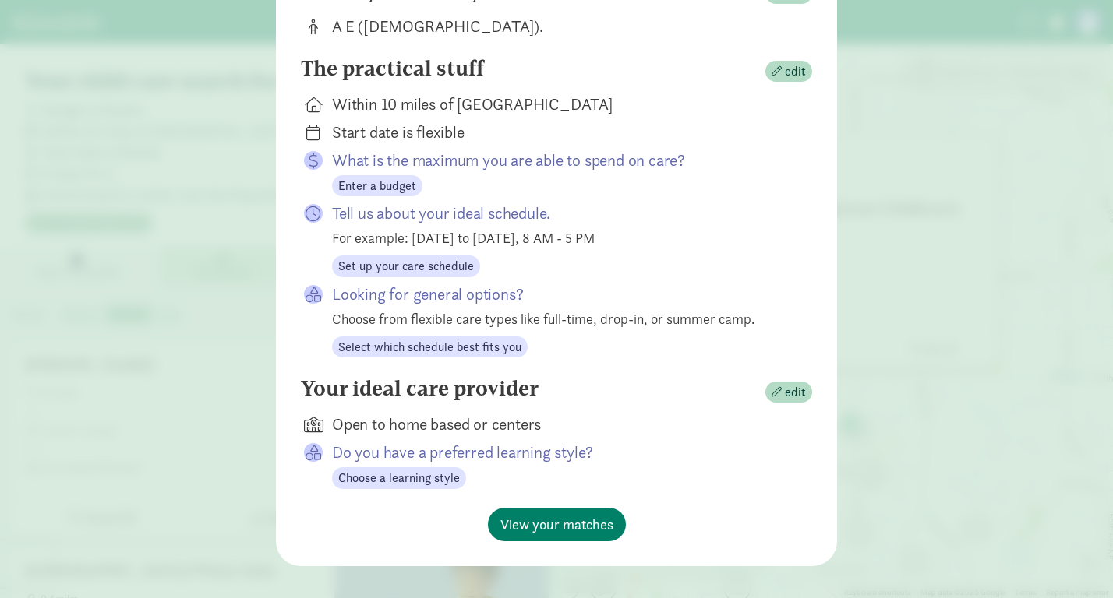
scroll to position [211, 0]
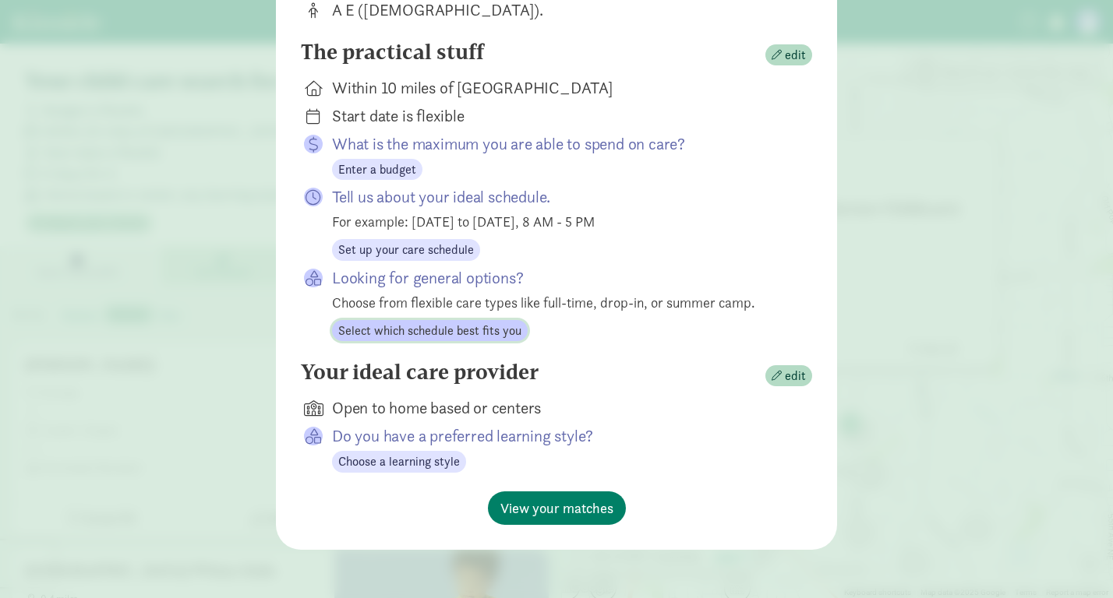
click at [425, 335] on span "Select which schedule best fits you" at bounding box center [429, 331] width 183 height 19
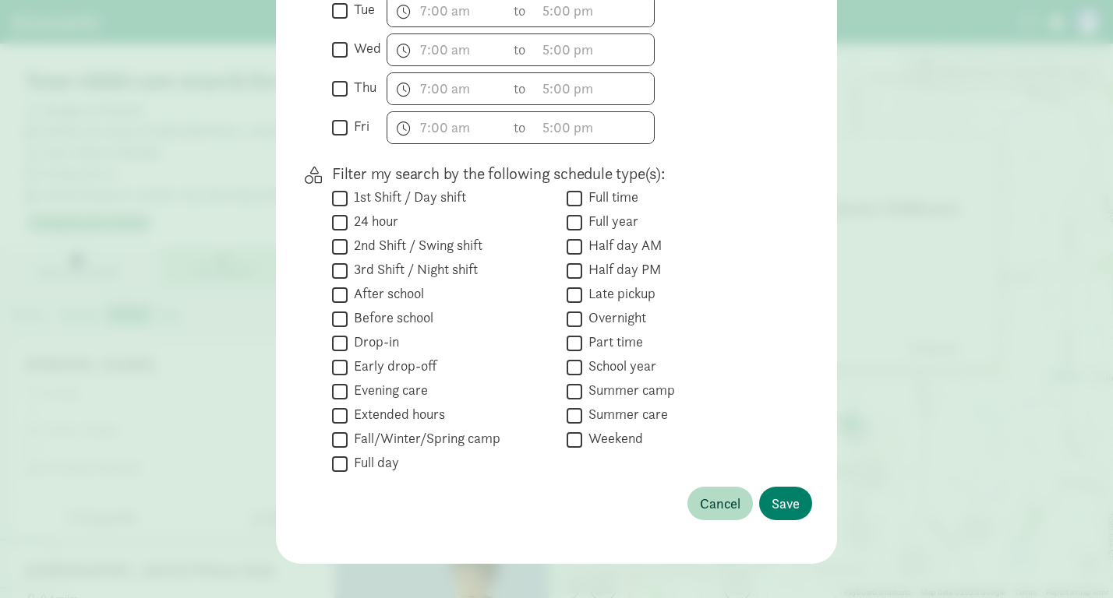
scroll to position [568, 0]
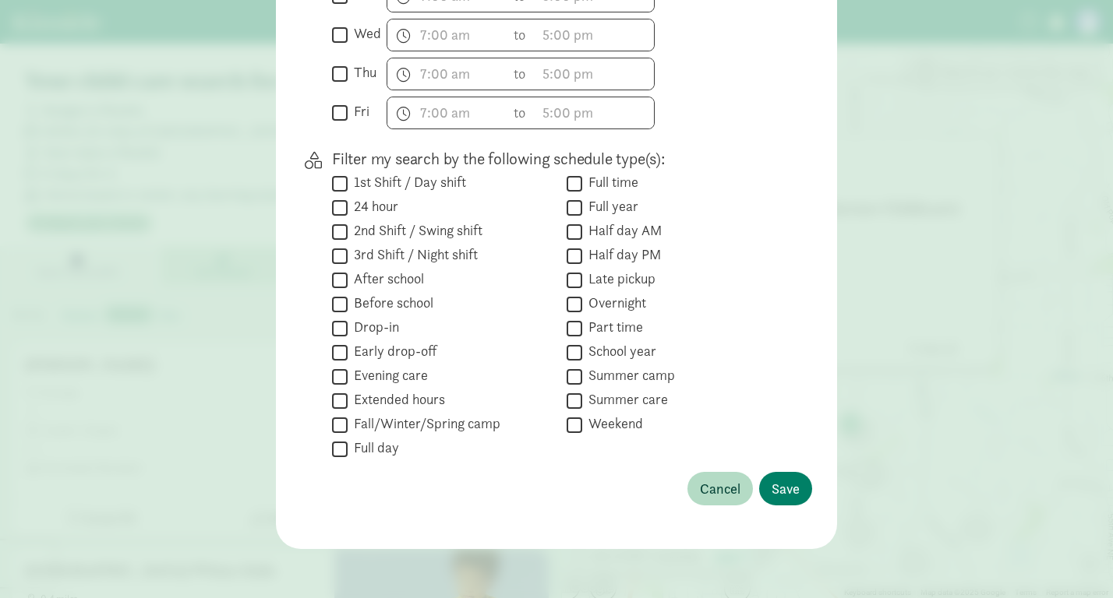
click at [598, 177] on label "Full time" at bounding box center [610, 182] width 56 height 19
click at [582, 177] on input "Full time" at bounding box center [575, 183] width 16 height 21
checkbox input "true"
click at [577, 235] on input "Half day AM" at bounding box center [575, 231] width 16 height 21
checkbox input "true"
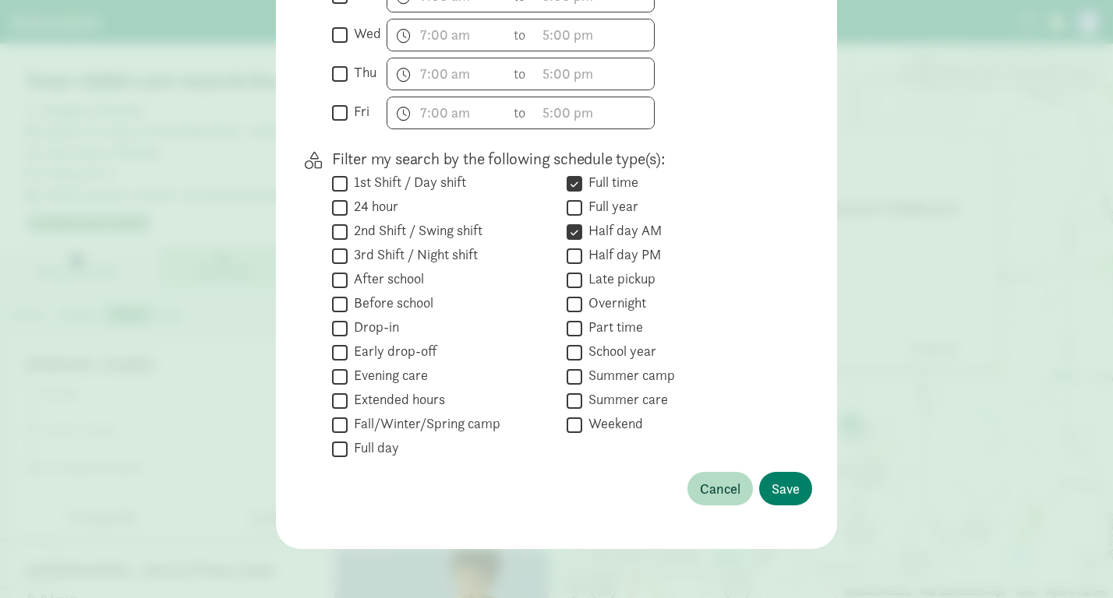
click at [576, 261] on input "Half day PM" at bounding box center [575, 255] width 16 height 21
checkbox input "true"
click at [574, 327] on input "Part time" at bounding box center [575, 328] width 16 height 21
checkbox input "true"
click at [786, 491] on span "Save" at bounding box center [785, 488] width 28 height 21
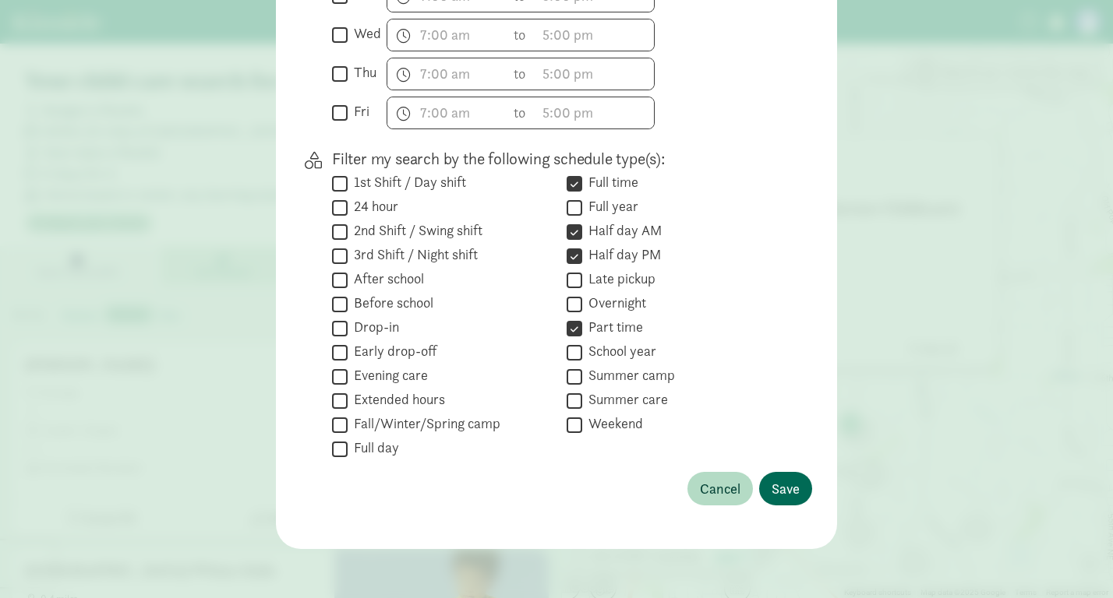
scroll to position [107, 0]
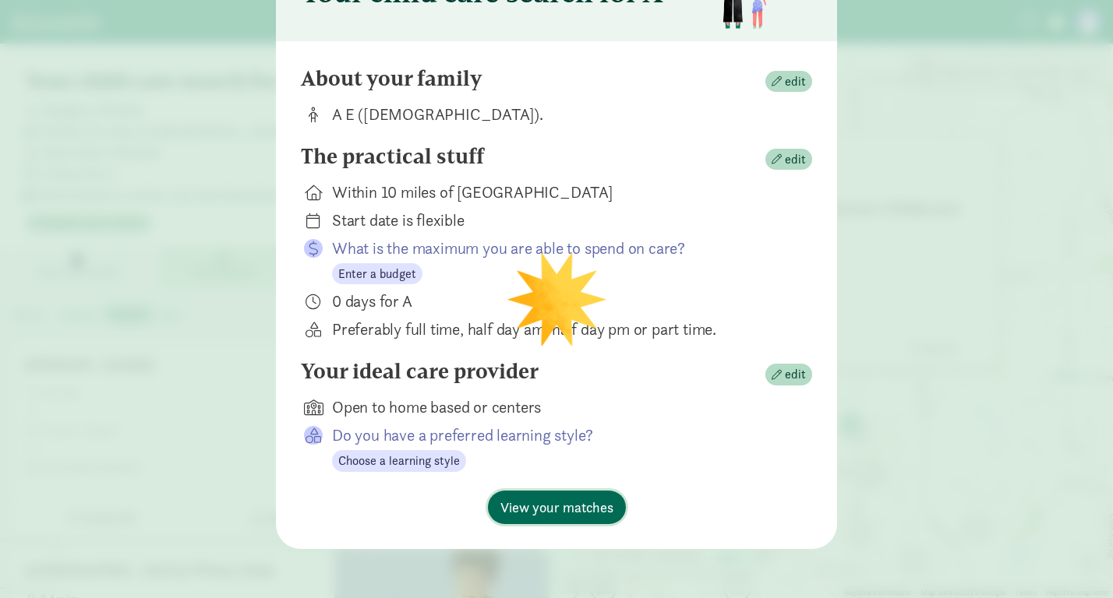
click at [552, 505] on span "View your matches" at bounding box center [556, 507] width 113 height 21
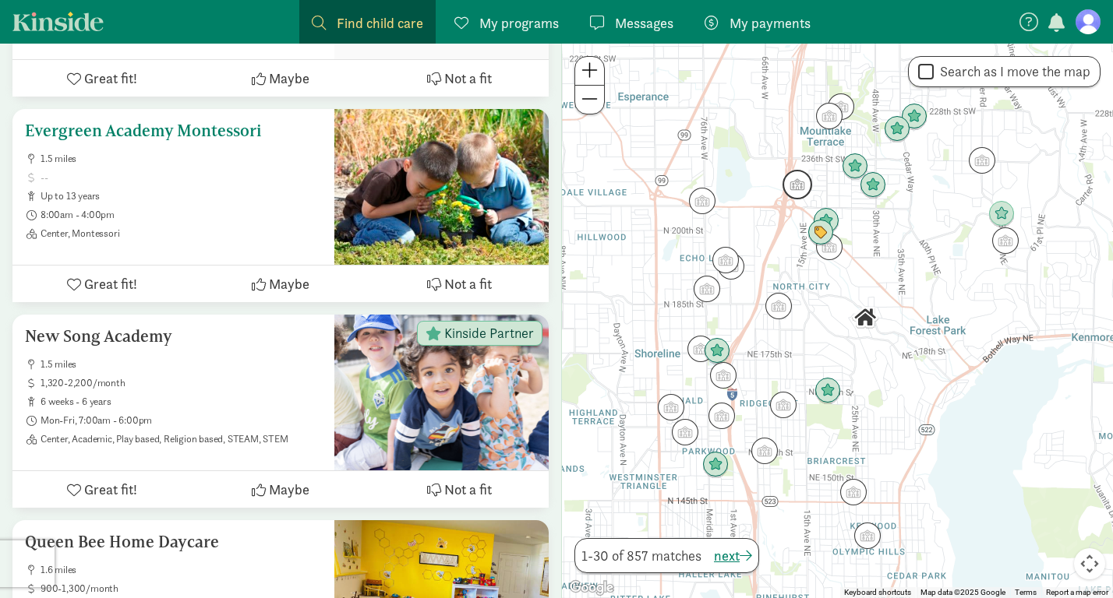
scroll to position [1903, 0]
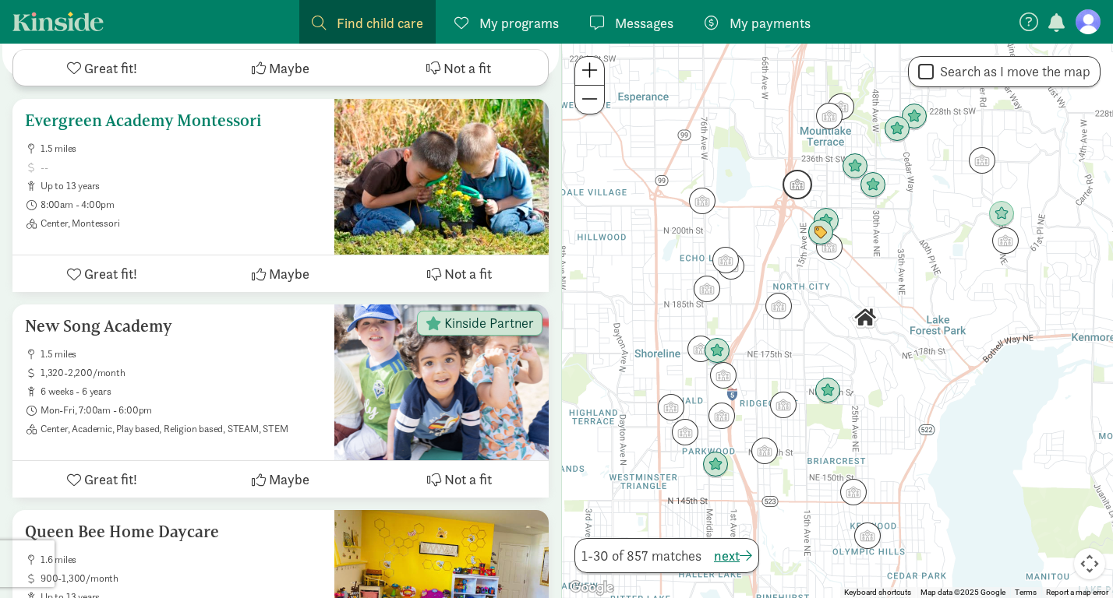
click at [194, 123] on h5 "Evergreen Academy Montessori" at bounding box center [173, 120] width 297 height 19
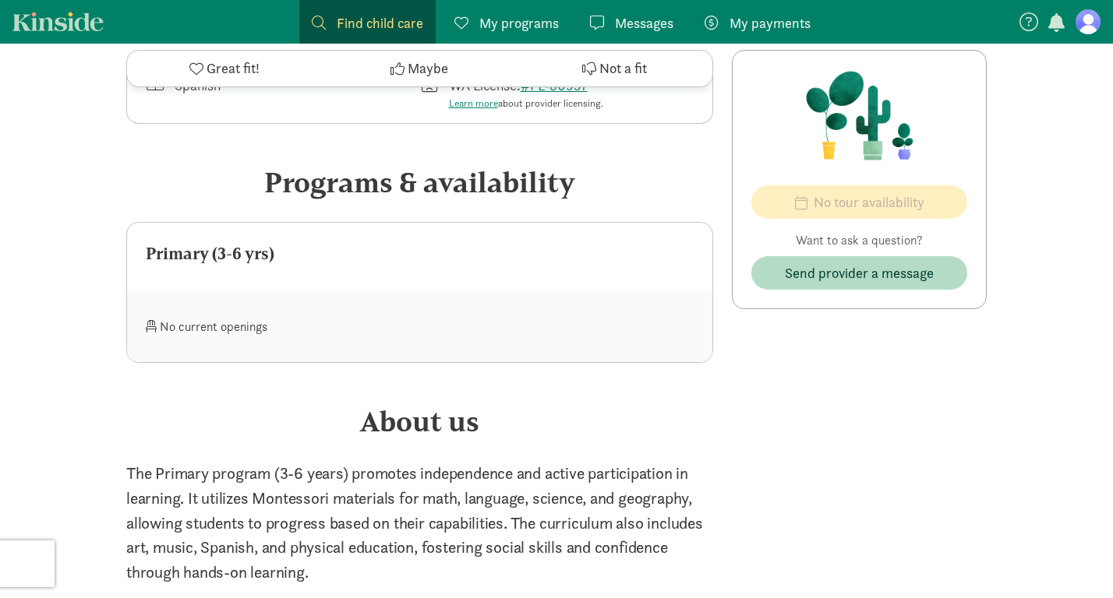
scroll to position [612, 0]
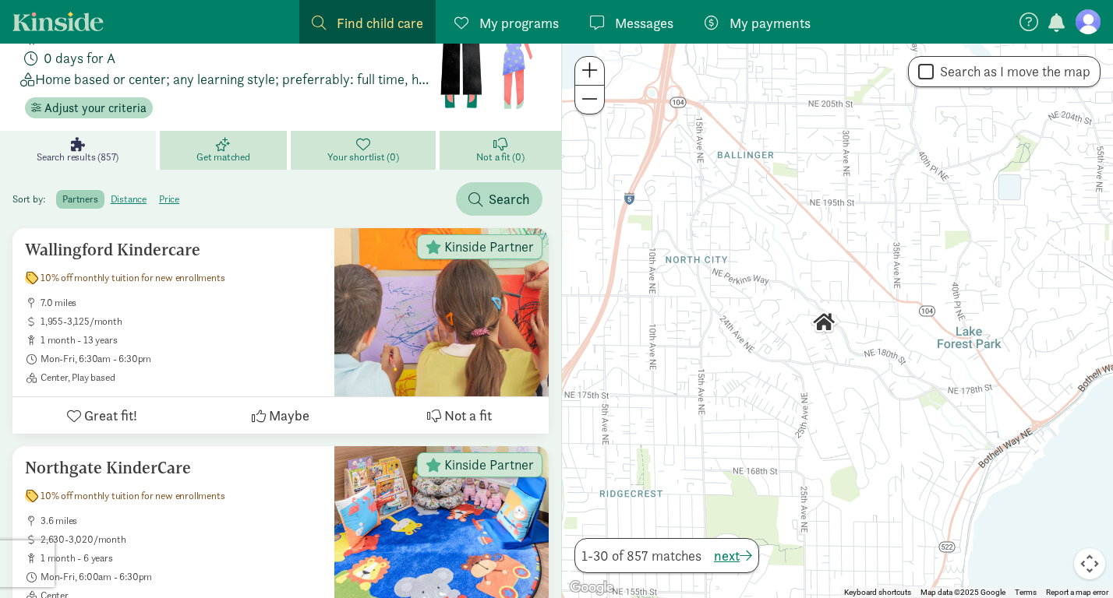
scroll to position [612, 0]
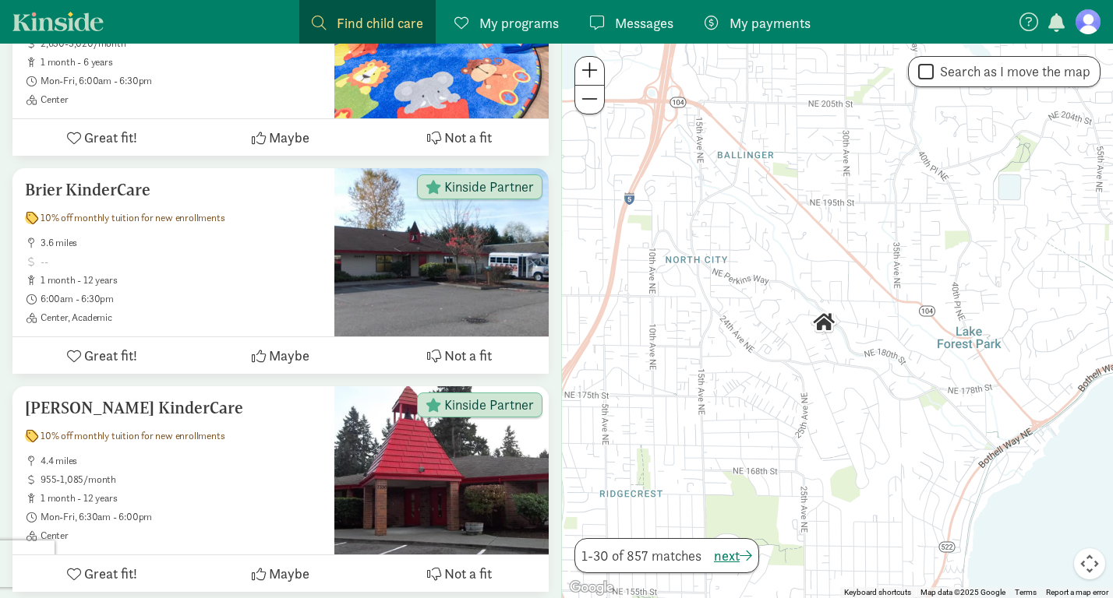
drag, startPoint x: 932, startPoint y: 265, endPoint x: 895, endPoint y: 317, distance: 64.2
click at [895, 317] on div at bounding box center [837, 321] width 551 height 555
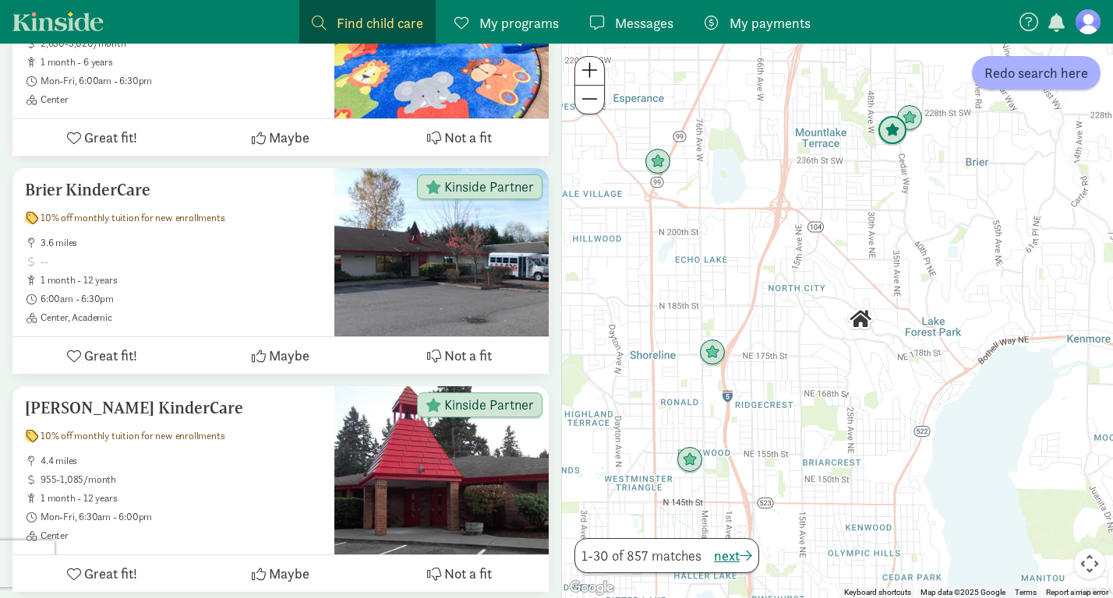
click at [890, 127] on img "Click to see details" at bounding box center [892, 131] width 30 height 30
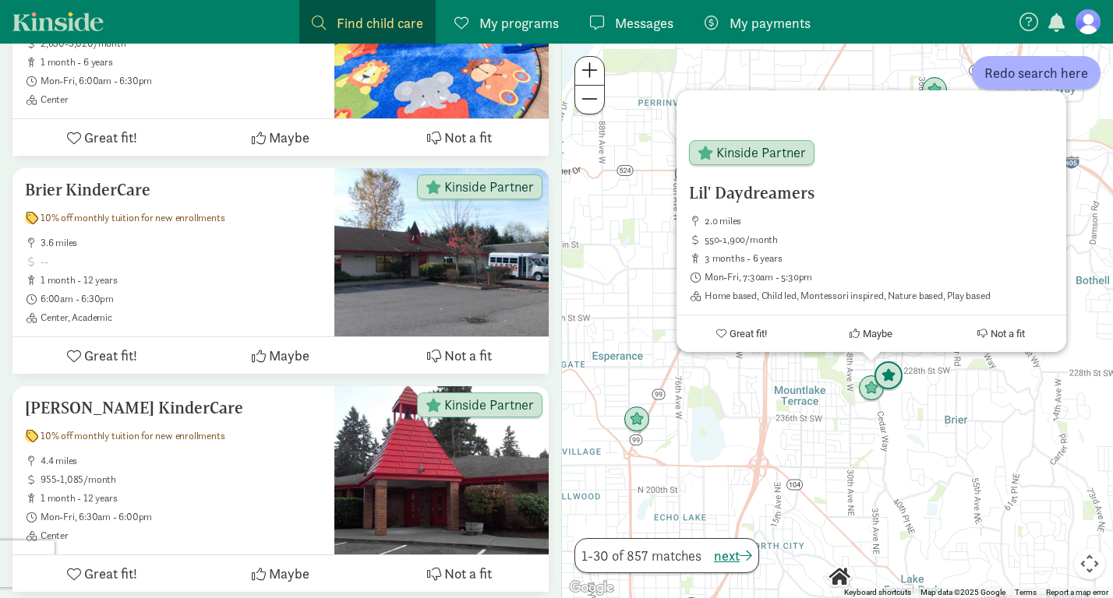
click at [888, 376] on img "Click to see details" at bounding box center [889, 377] width 30 height 30
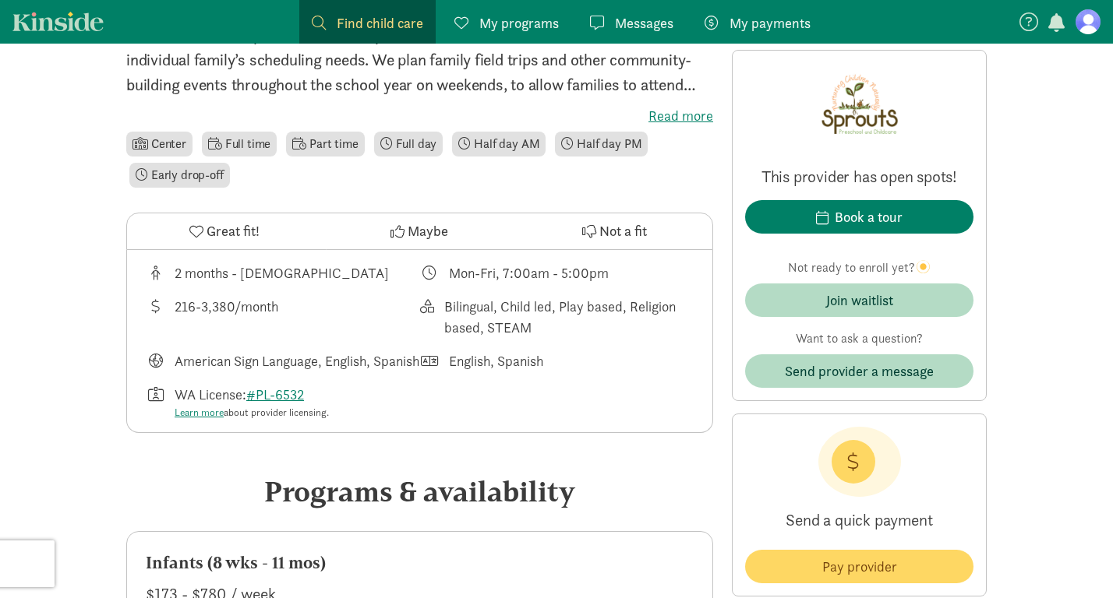
scroll to position [418, 0]
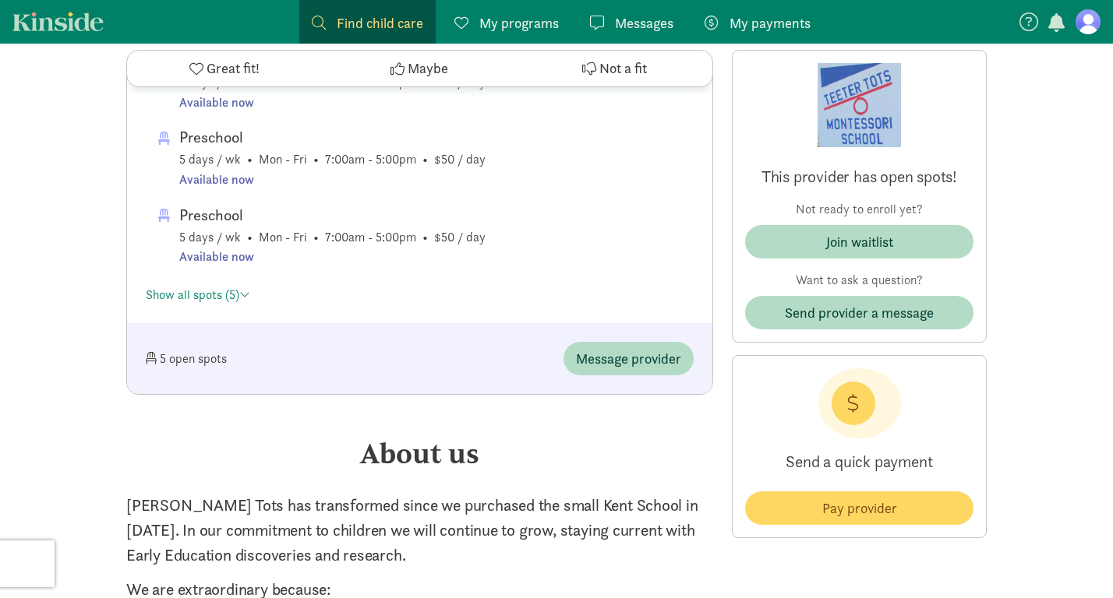
scroll to position [899, 0]
click at [613, 354] on span "Message provider" at bounding box center [628, 360] width 105 height 21
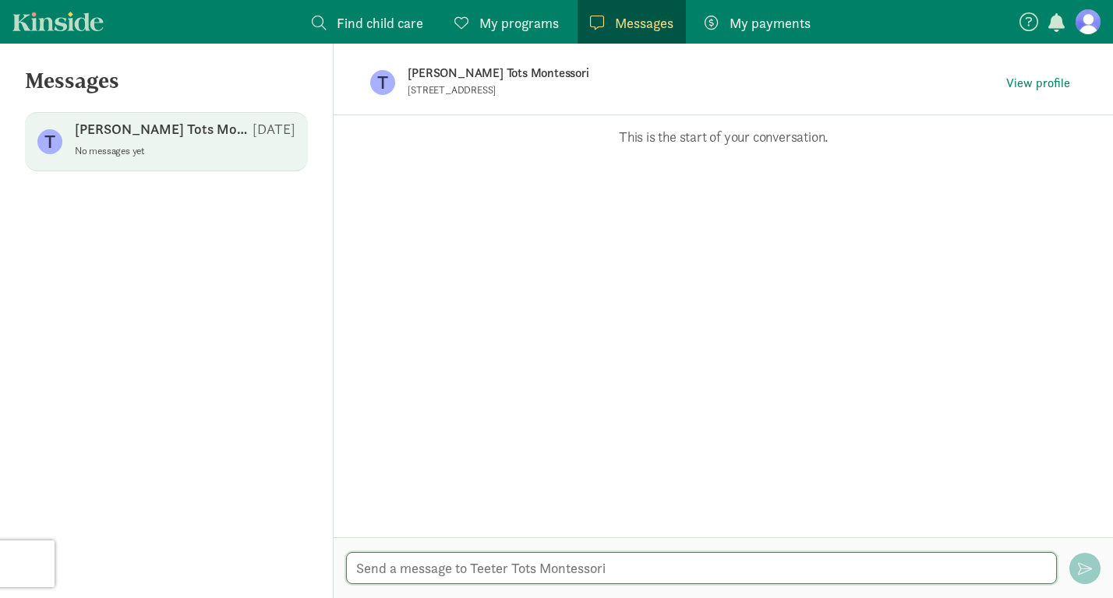
click at [446, 569] on textarea at bounding box center [701, 569] width 711 height 32
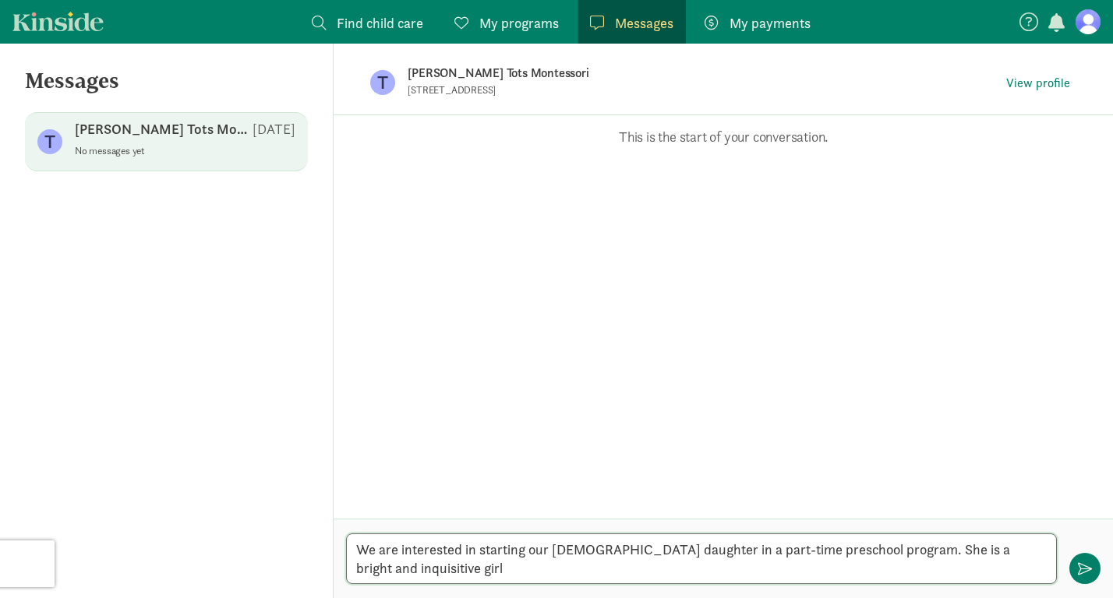
drag, startPoint x: 874, startPoint y: 551, endPoint x: 893, endPoint y: 580, distance: 34.8
click at [893, 580] on textarea "We are interested in starting our [DEMOGRAPHIC_DATA] daughter in a part-time pr…" at bounding box center [701, 559] width 711 height 51
click at [875, 550] on textarea "We are interested in starting our [DEMOGRAPHIC_DATA] daughter in a part-time pr…" at bounding box center [701, 559] width 711 height 51
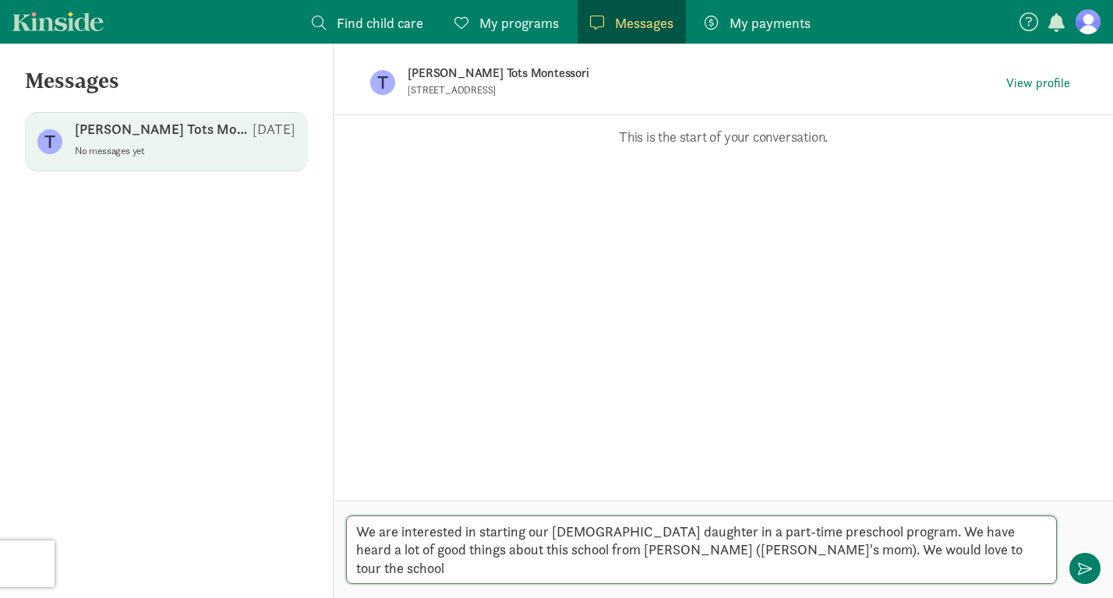
click at [876, 564] on textarea "We are interested in starting our [DEMOGRAPHIC_DATA] daughter in a part-time pr…" at bounding box center [701, 550] width 711 height 69
click at [571, 567] on textarea "We are interested in starting our [DEMOGRAPHIC_DATA] daughter in a part-time pr…" at bounding box center [701, 550] width 711 height 69
drag, startPoint x: 575, startPoint y: 571, endPoint x: 534, endPoint y: 571, distance: 41.3
click at [534, 571] on textarea "We are interested in starting our [DEMOGRAPHIC_DATA] daughter in a part-time pr…" at bounding box center [701, 550] width 711 height 69
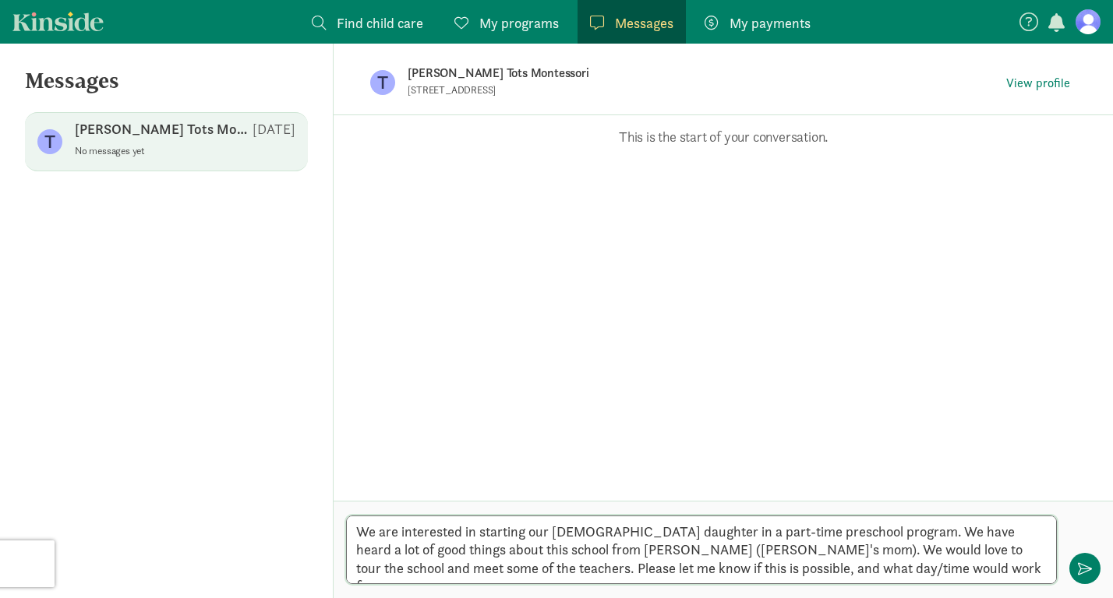
click at [574, 569] on textarea "We are interested in starting our [DEMOGRAPHIC_DATA] daughter in a part-time pr…" at bounding box center [701, 550] width 711 height 69
type textarea "We are interested in starting our [DEMOGRAPHIC_DATA] daughter in a part-time pr…"
click at [1089, 573] on span "button" at bounding box center [1085, 569] width 14 height 14
